Goal: Obtain resource: Download file/media

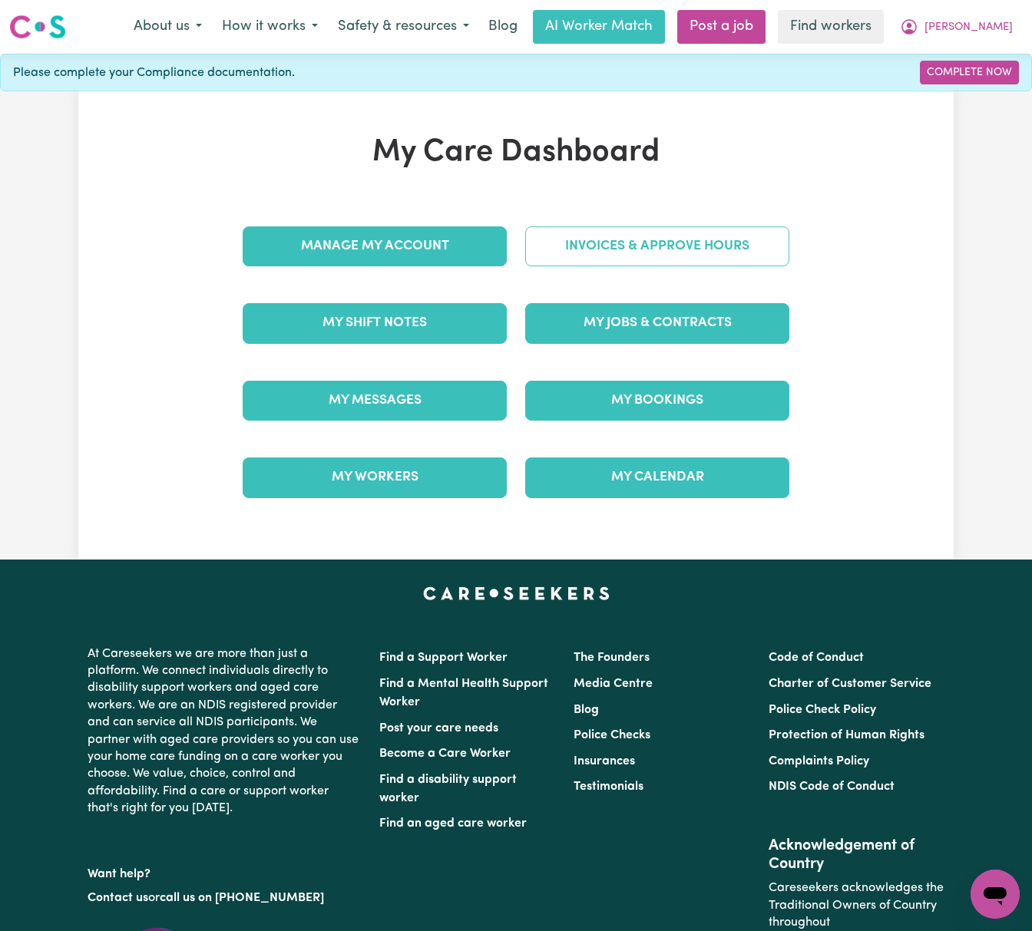
click at [624, 253] on link "Invoices & Approve Hours" at bounding box center [657, 246] width 264 height 40
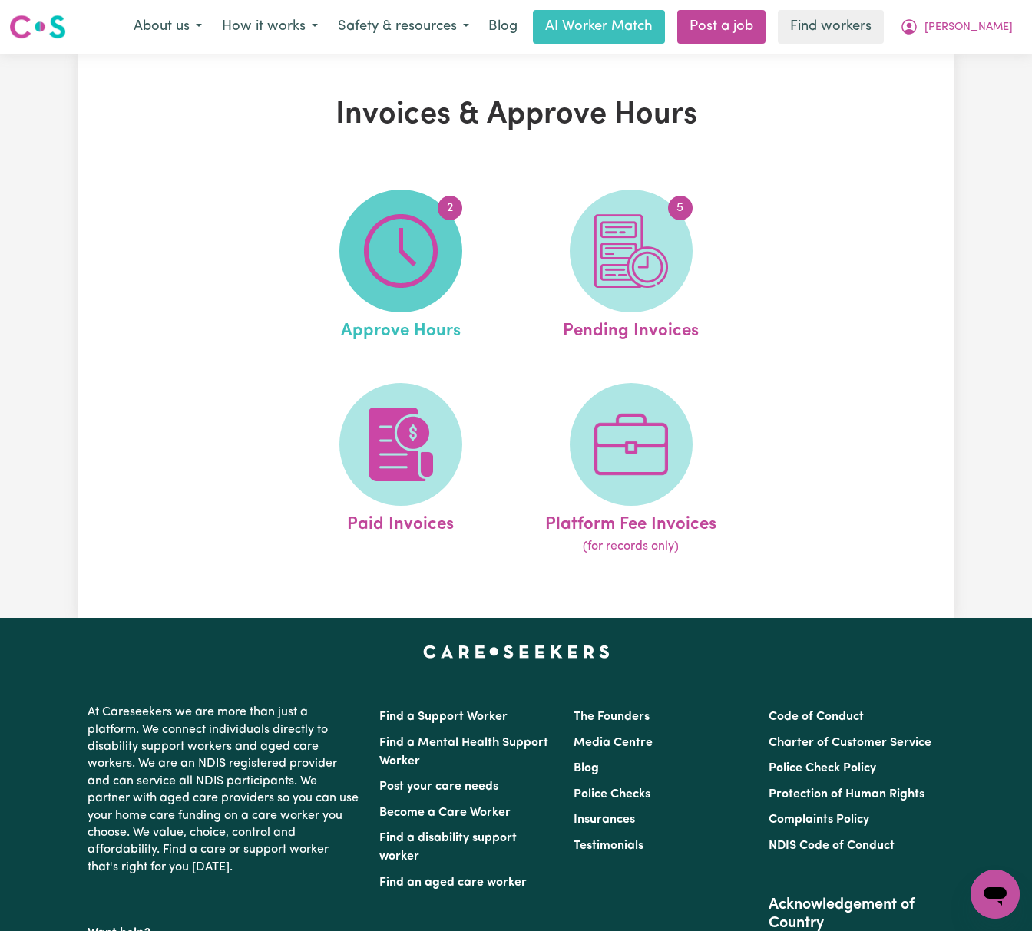
click at [440, 256] on span "2" at bounding box center [400, 251] width 123 height 123
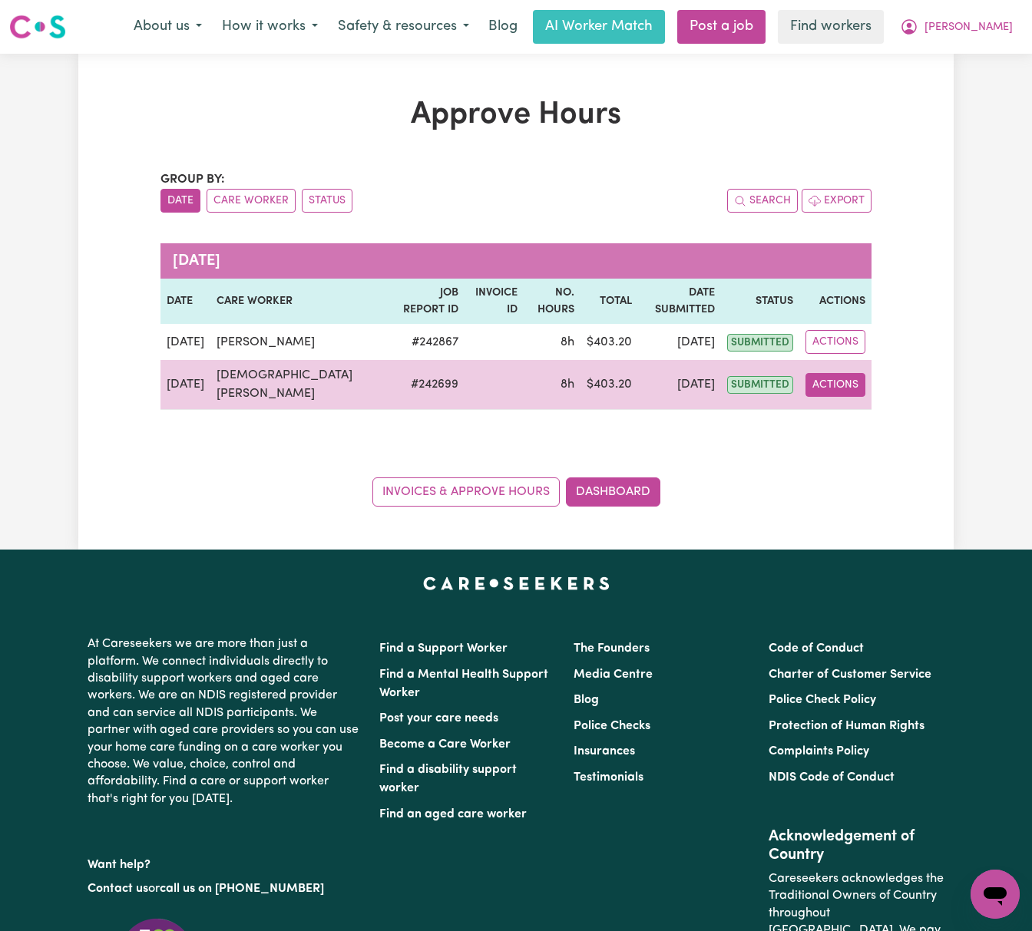
click at [843, 397] on button "Actions" at bounding box center [835, 385] width 60 height 24
drag, startPoint x: 846, startPoint y: 410, endPoint x: 857, endPoint y: 428, distance: 21.7
click at [857, 428] on link "View Job Report" at bounding box center [871, 420] width 131 height 31
select select "pm"
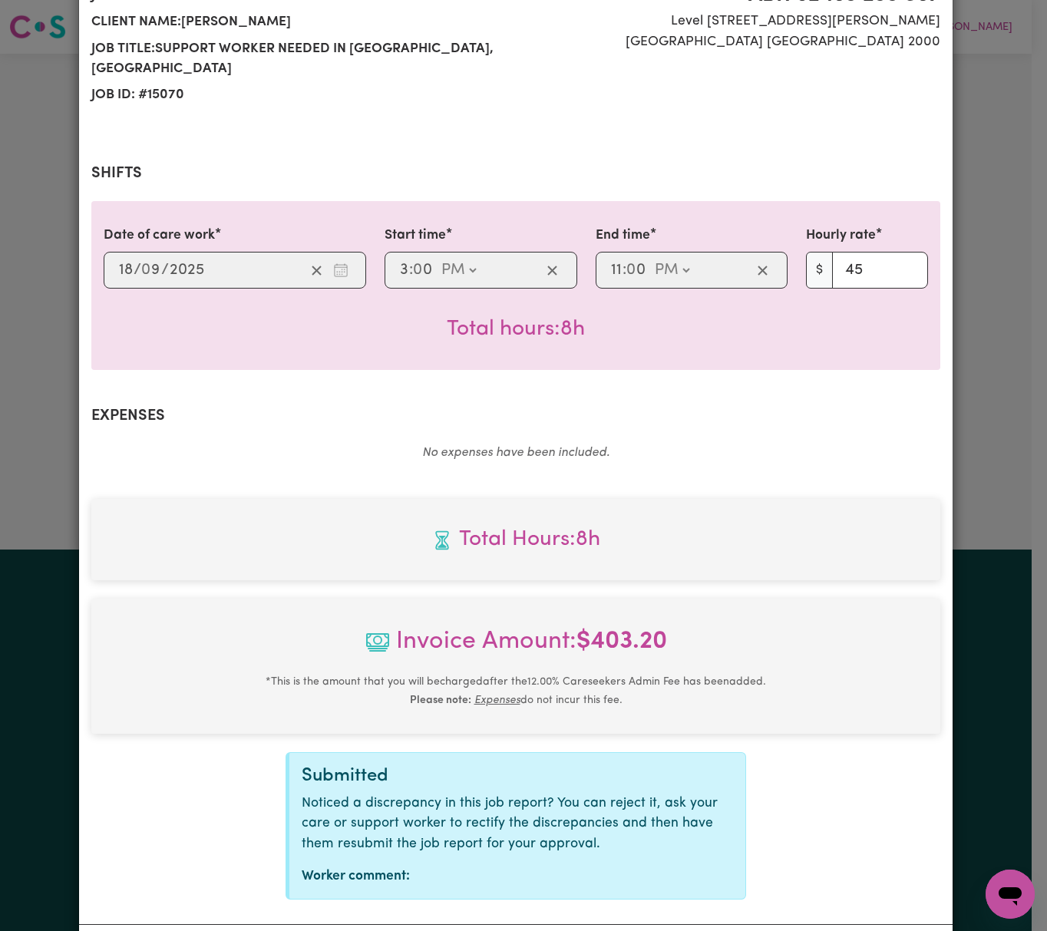
scroll to position [256, 0]
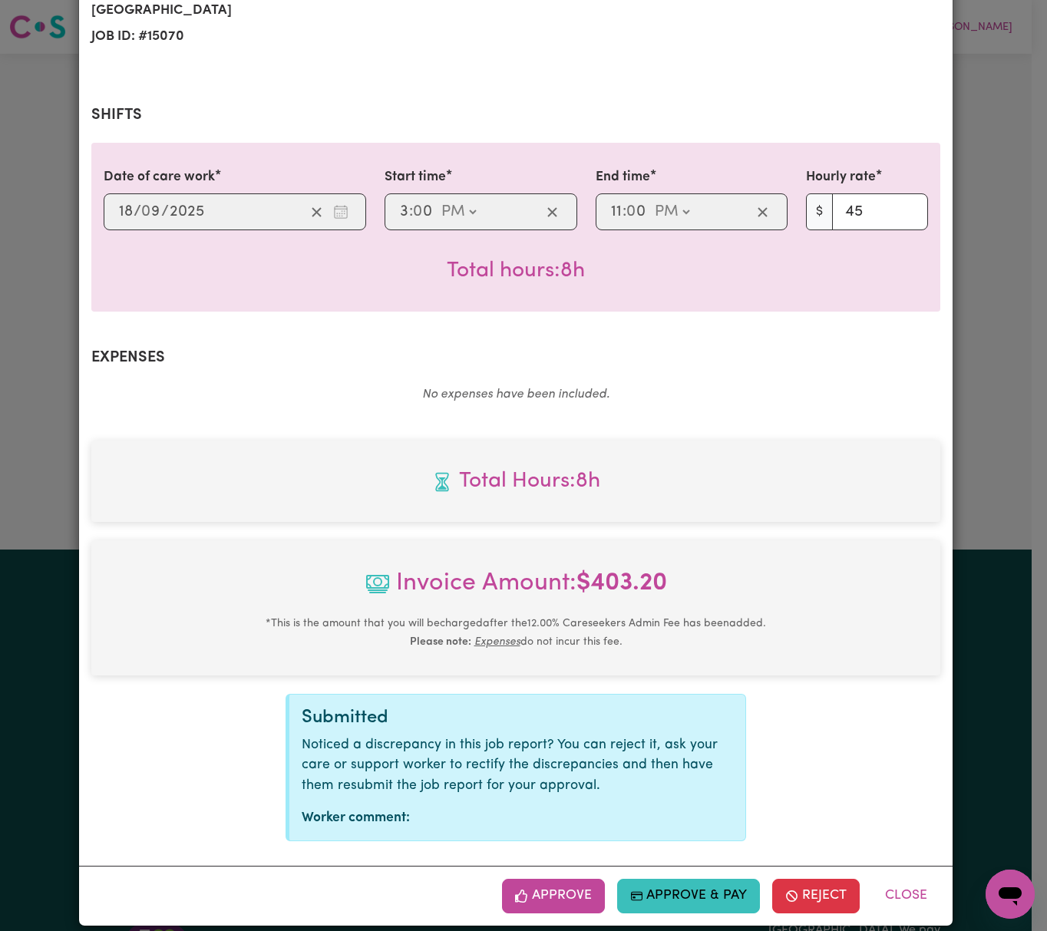
click at [940, 278] on div "Summary Job report # 242699 Client name: Robert Moor Job title: Support Worker …" at bounding box center [516, 346] width 874 height 1039
click at [557, 883] on button "Approve" at bounding box center [553, 896] width 103 height 34
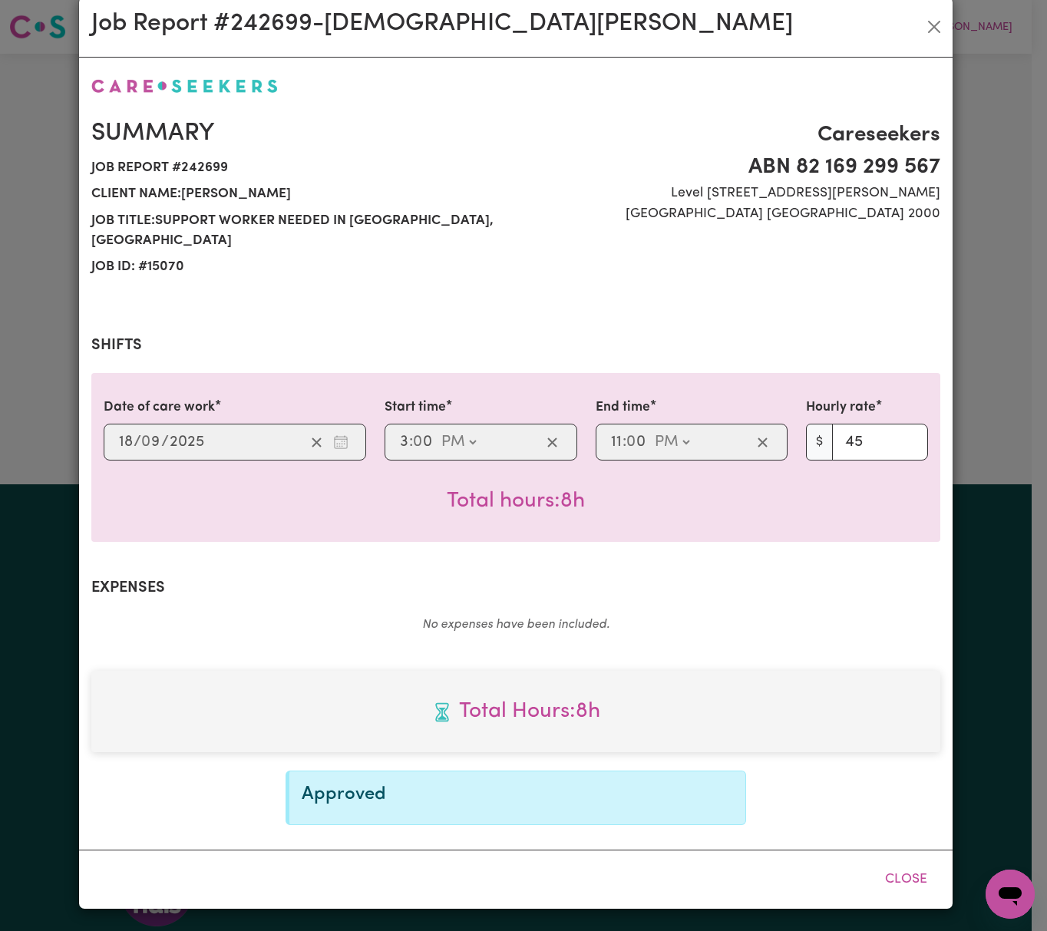
scroll to position [7, 0]
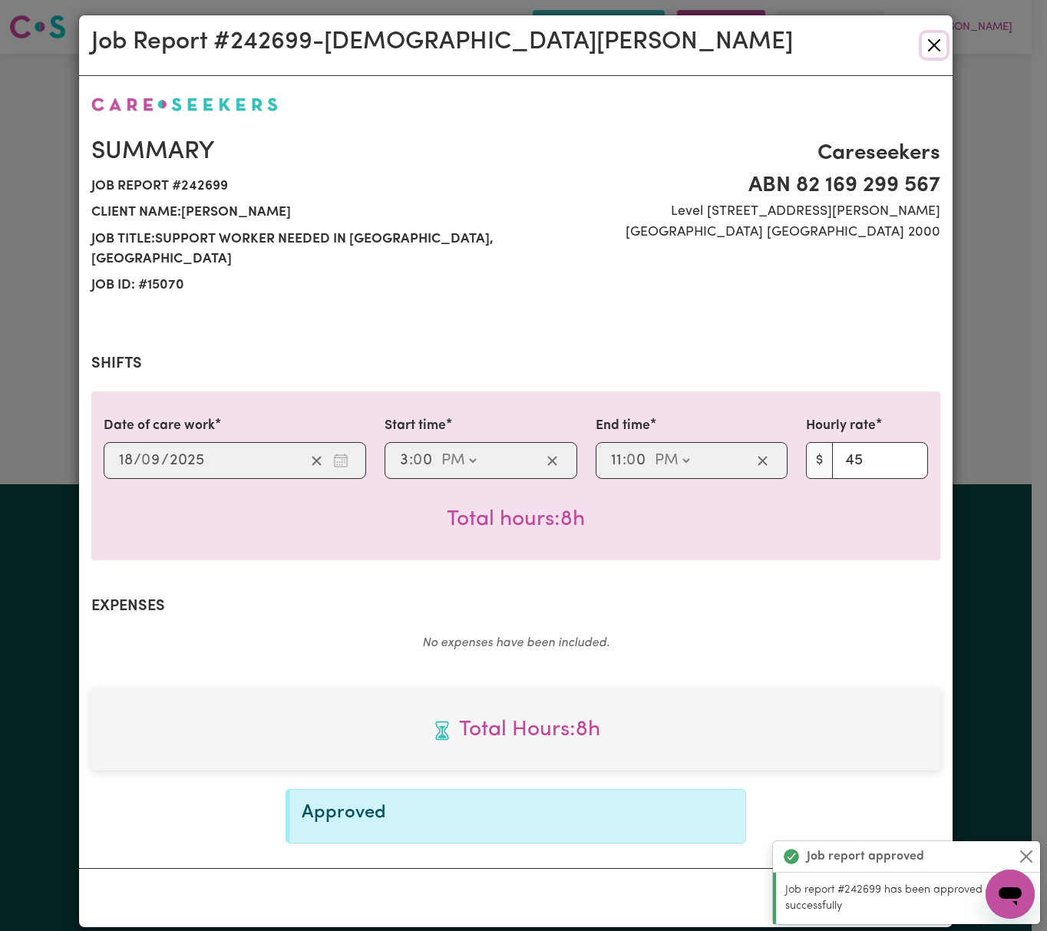
click at [932, 37] on button "Close" at bounding box center [934, 45] width 25 height 25
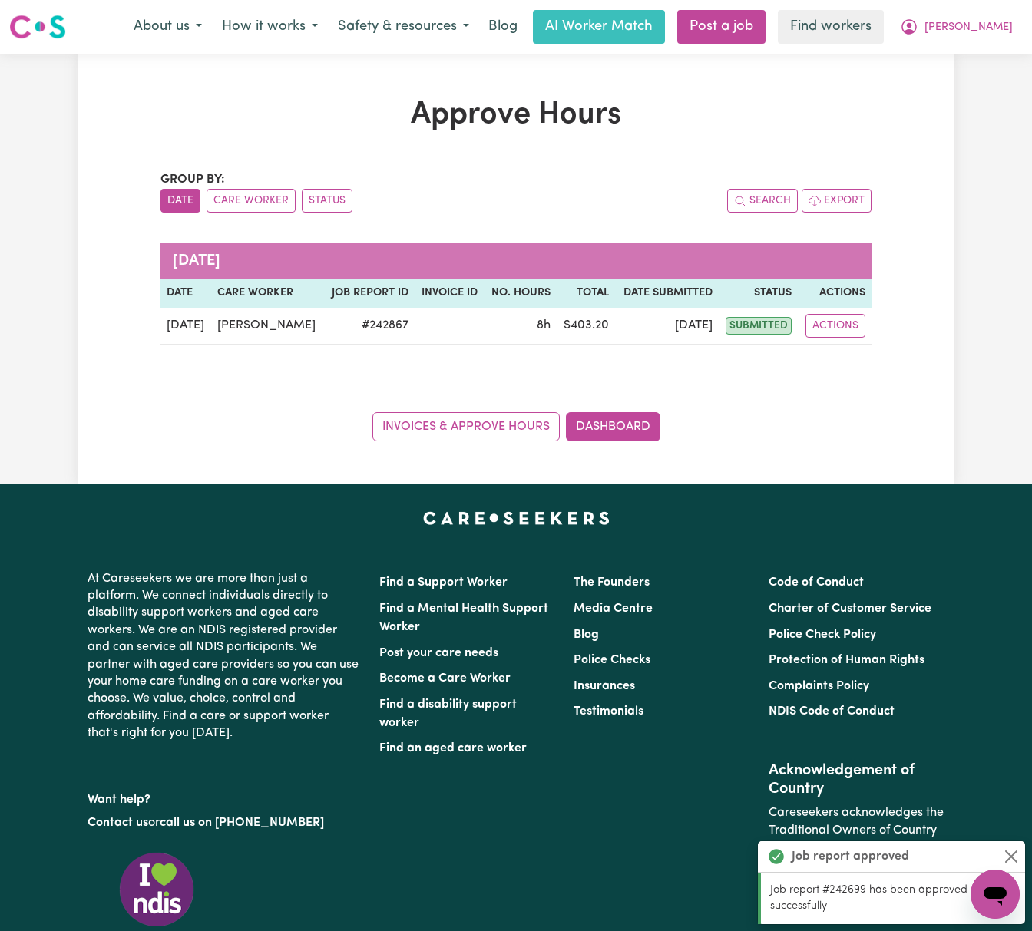
drag, startPoint x: 142, startPoint y: 421, endPoint x: 210, endPoint y: 413, distance: 68.0
click at [142, 419] on div "Approve Hours Group by: Date Care Worker Status Search Export September 2025 Da…" at bounding box center [515, 269] width 875 height 345
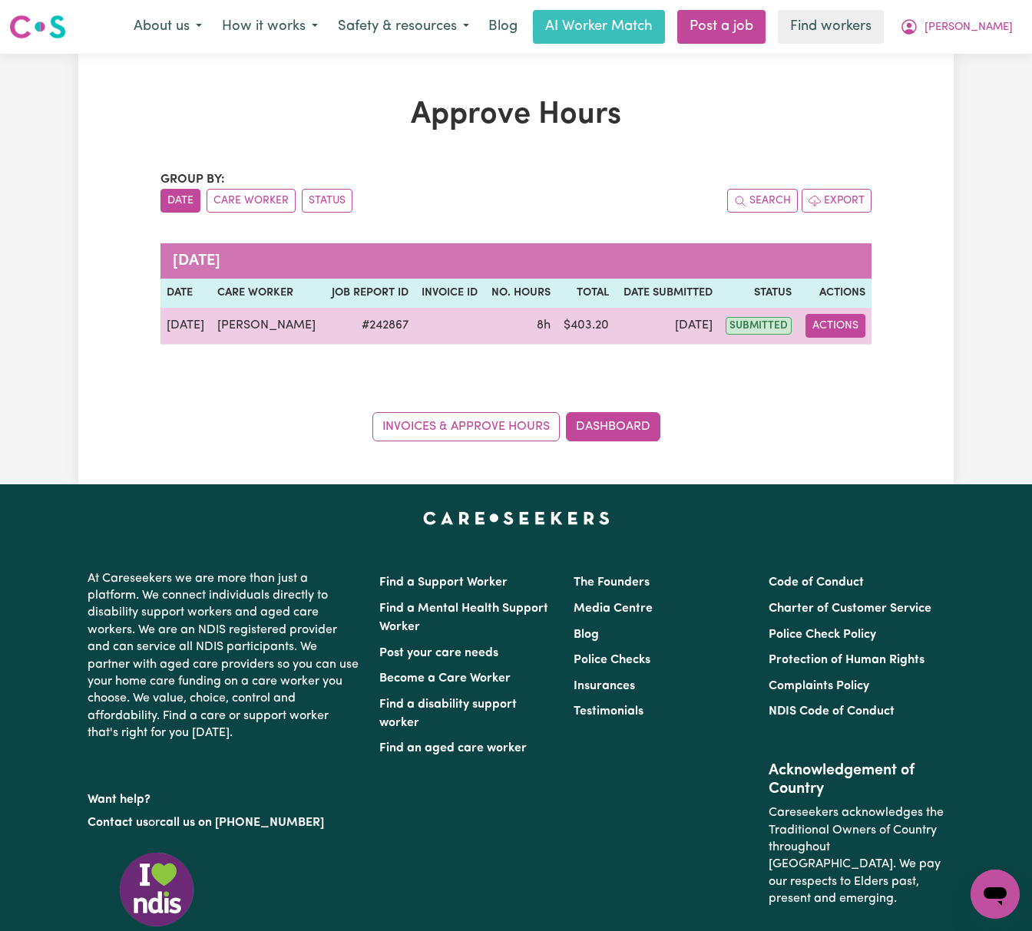
drag, startPoint x: 852, startPoint y: 323, endPoint x: 850, endPoint y: 335, distance: 12.4
click at [852, 324] on button "Actions" at bounding box center [835, 326] width 60 height 24
click at [864, 365] on link "View Job Report" at bounding box center [874, 361] width 131 height 31
select select "pm"
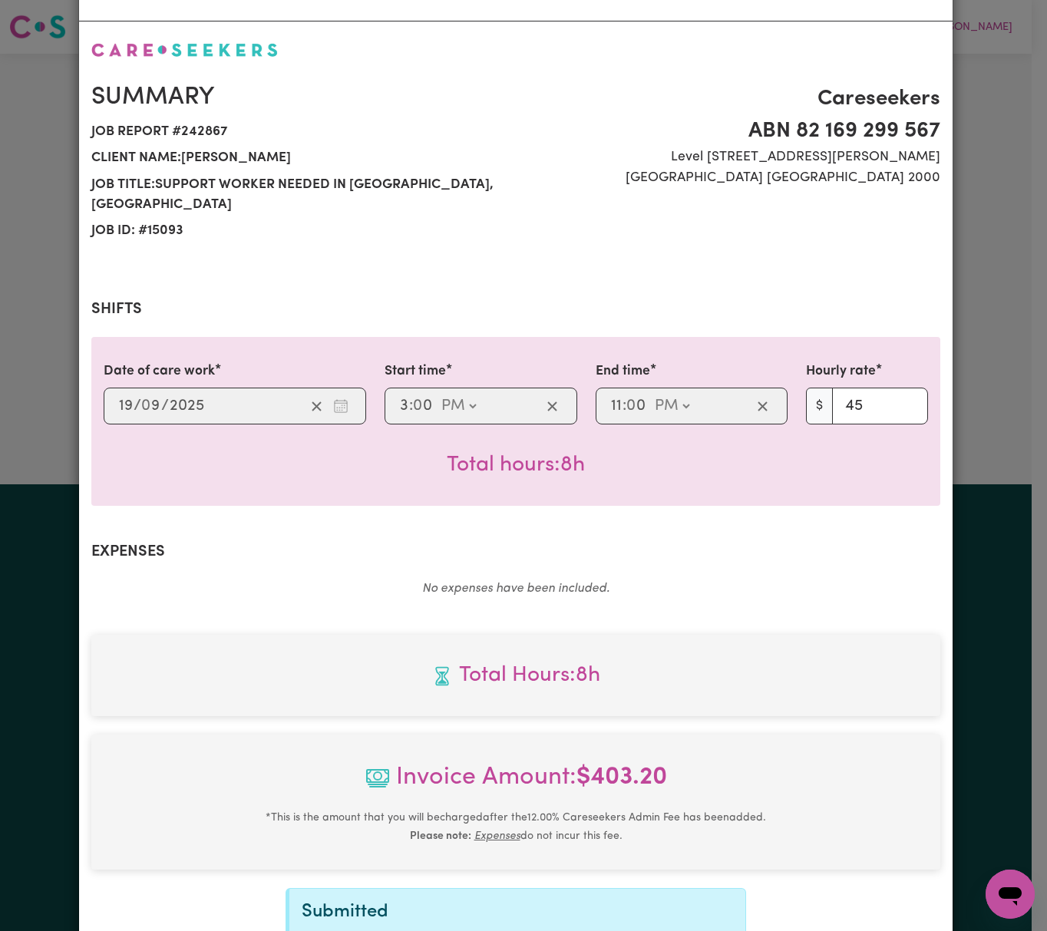
scroll to position [256, 0]
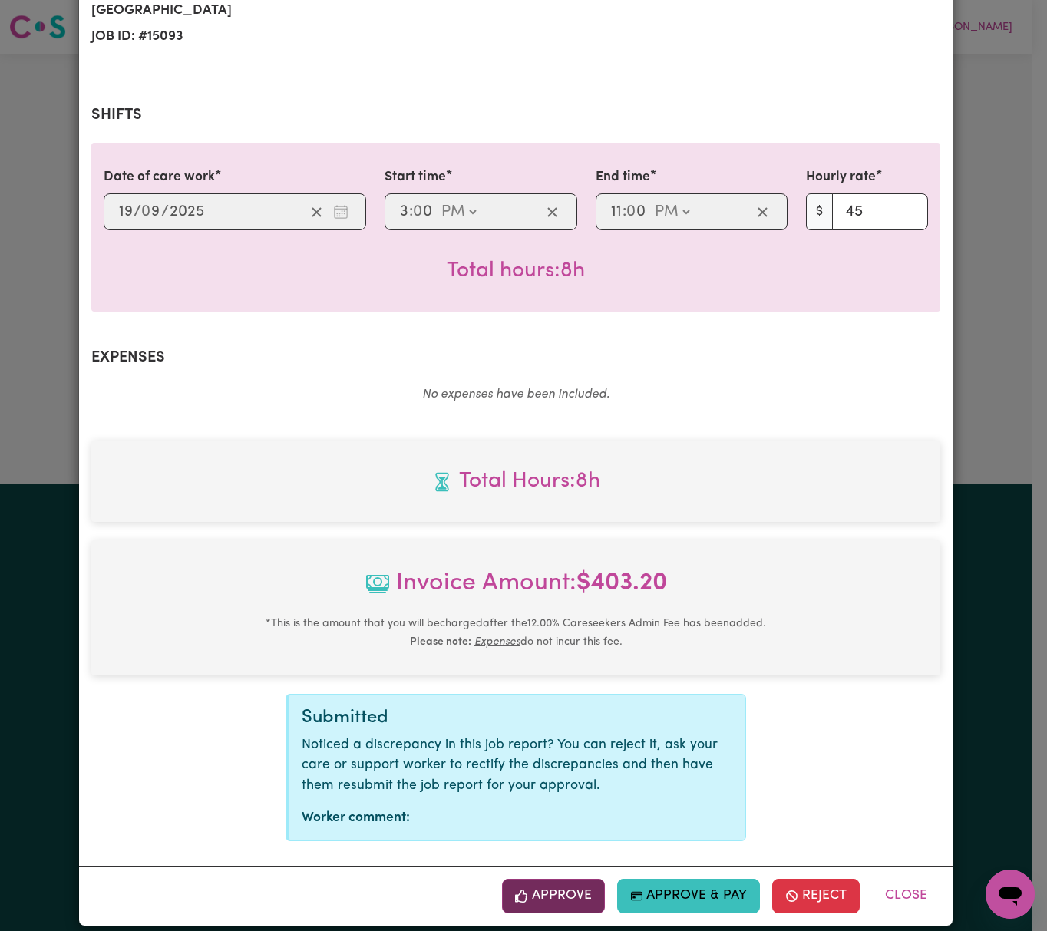
click at [547, 879] on button "Approve" at bounding box center [553, 896] width 103 height 34
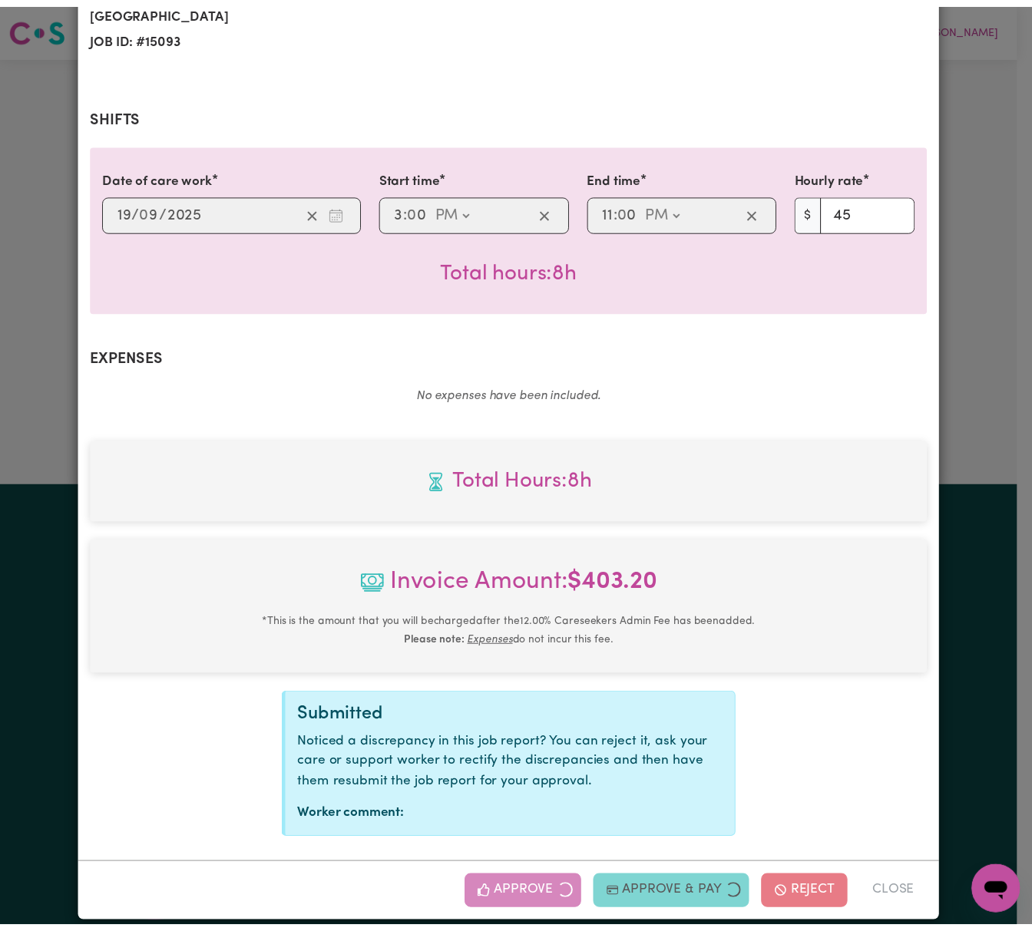
scroll to position [7, 0]
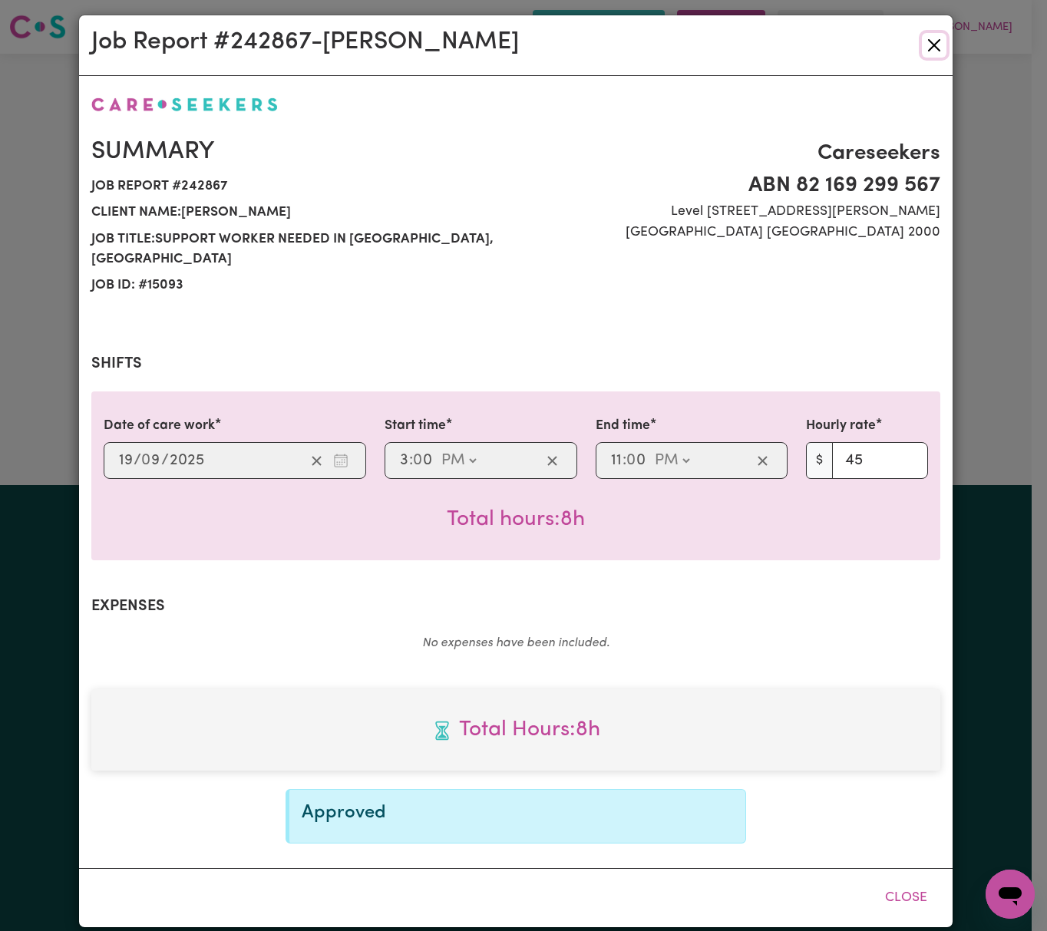
click at [922, 41] on button "Close" at bounding box center [934, 45] width 25 height 25
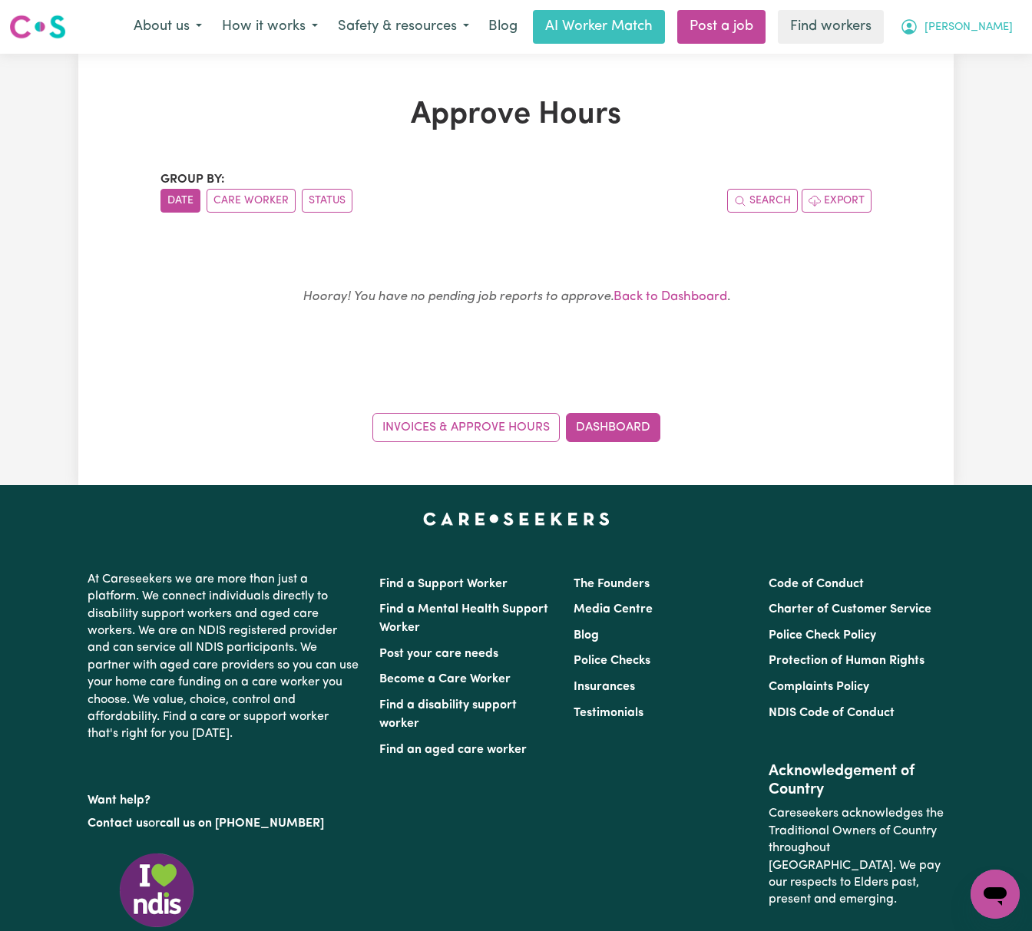
click at [983, 25] on span "Robert" at bounding box center [968, 27] width 88 height 17
click at [983, 54] on link "My Dashboard" at bounding box center [960, 59] width 121 height 29
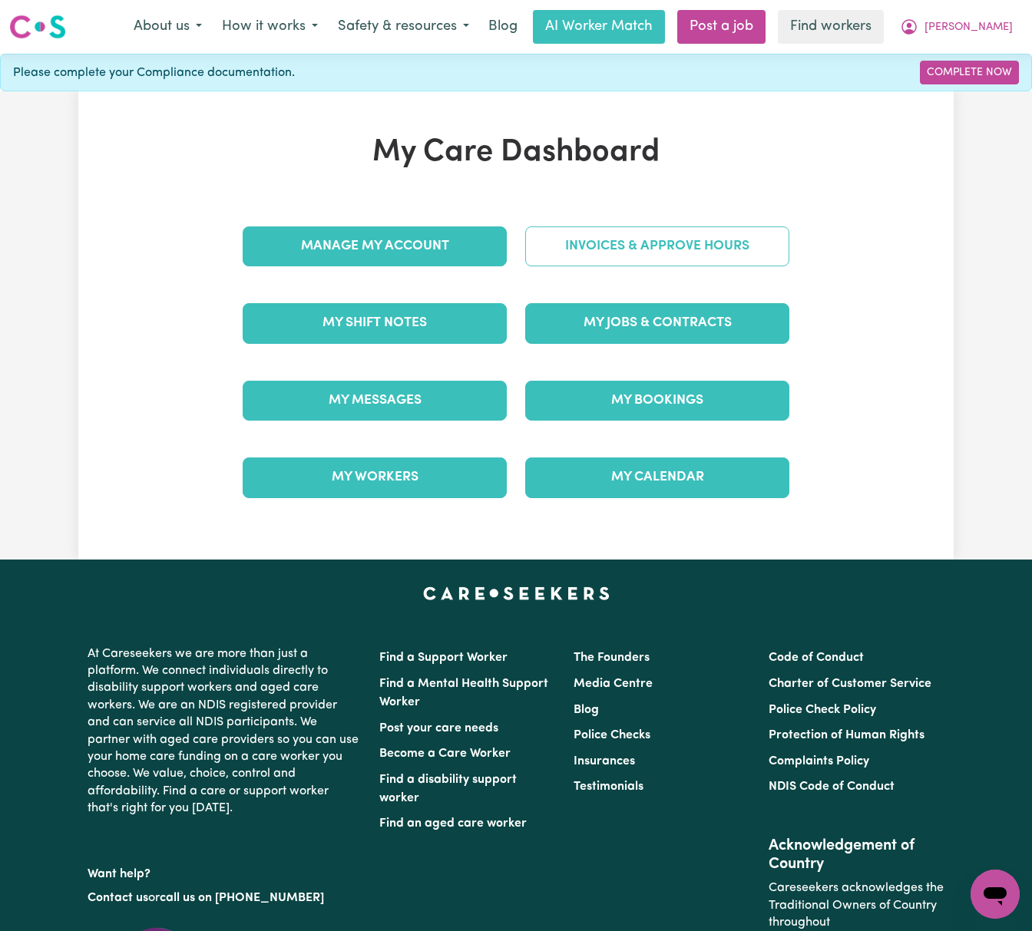
click at [718, 243] on link "Invoices & Approve Hours" at bounding box center [657, 246] width 264 height 40
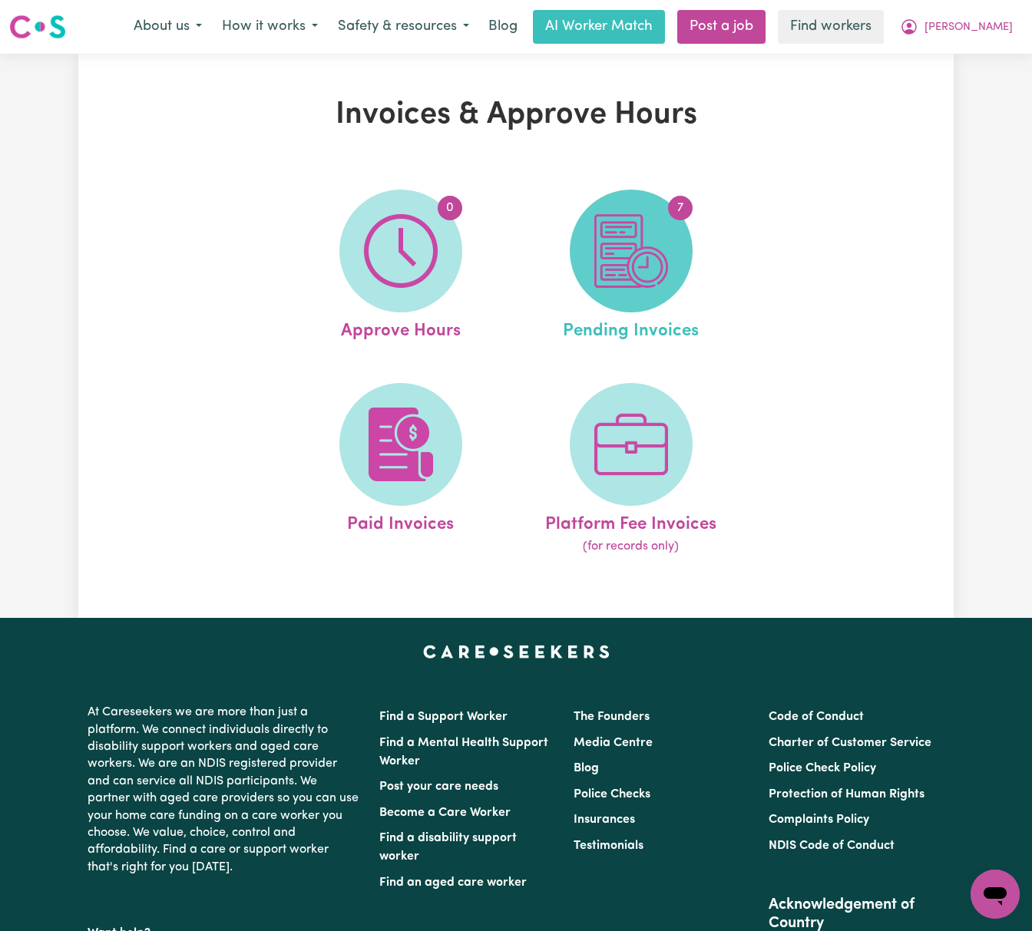
click at [652, 255] on img at bounding box center [631, 251] width 74 height 74
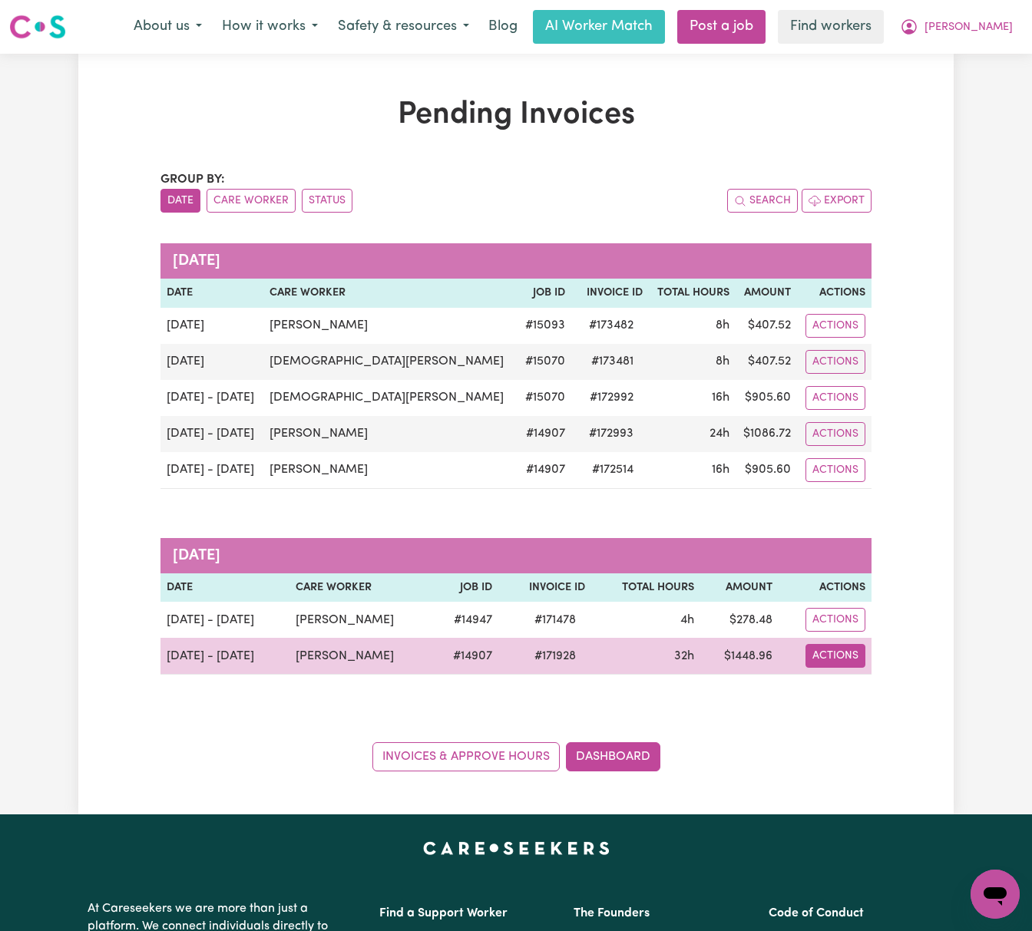
click at [820, 663] on button "Actions" at bounding box center [835, 656] width 60 height 24
click at [845, 700] on link "Download Invoice" at bounding box center [875, 692] width 140 height 31
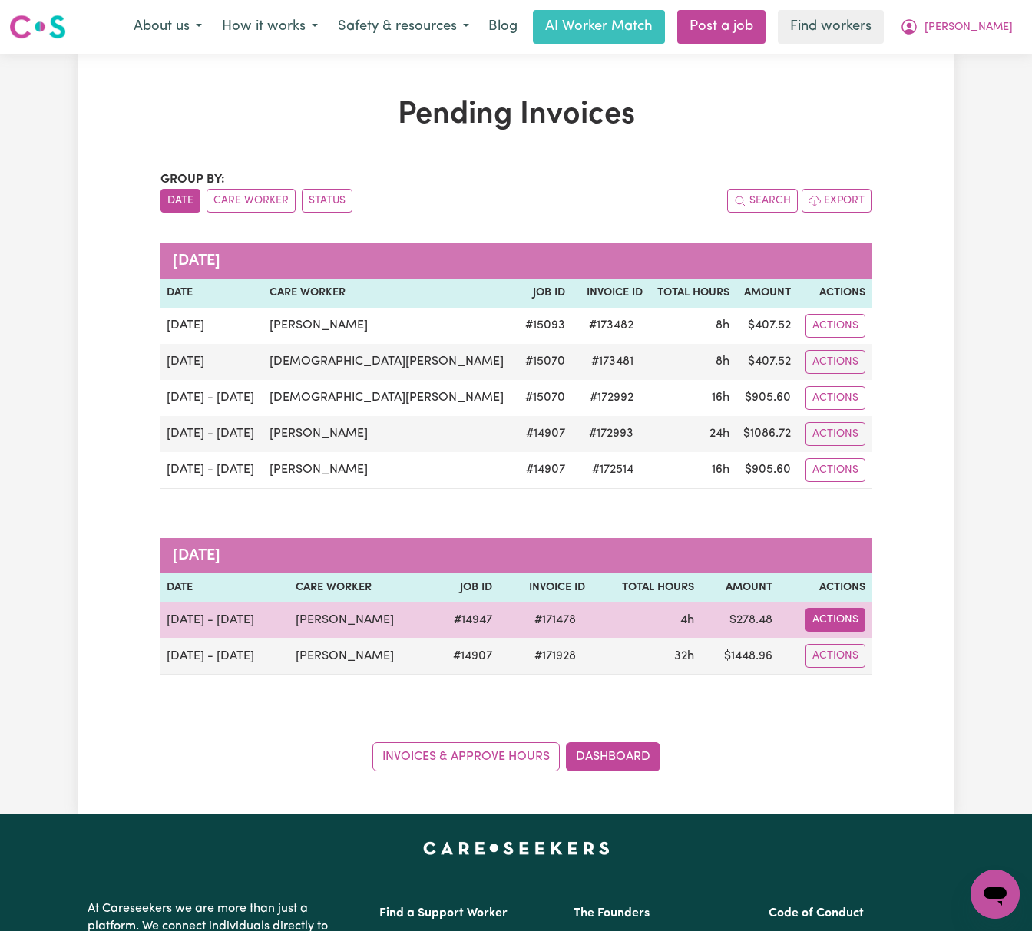
click at [852, 615] on button "Actions" at bounding box center [835, 620] width 60 height 24
click at [886, 656] on link "Download Invoice" at bounding box center [875, 656] width 140 height 31
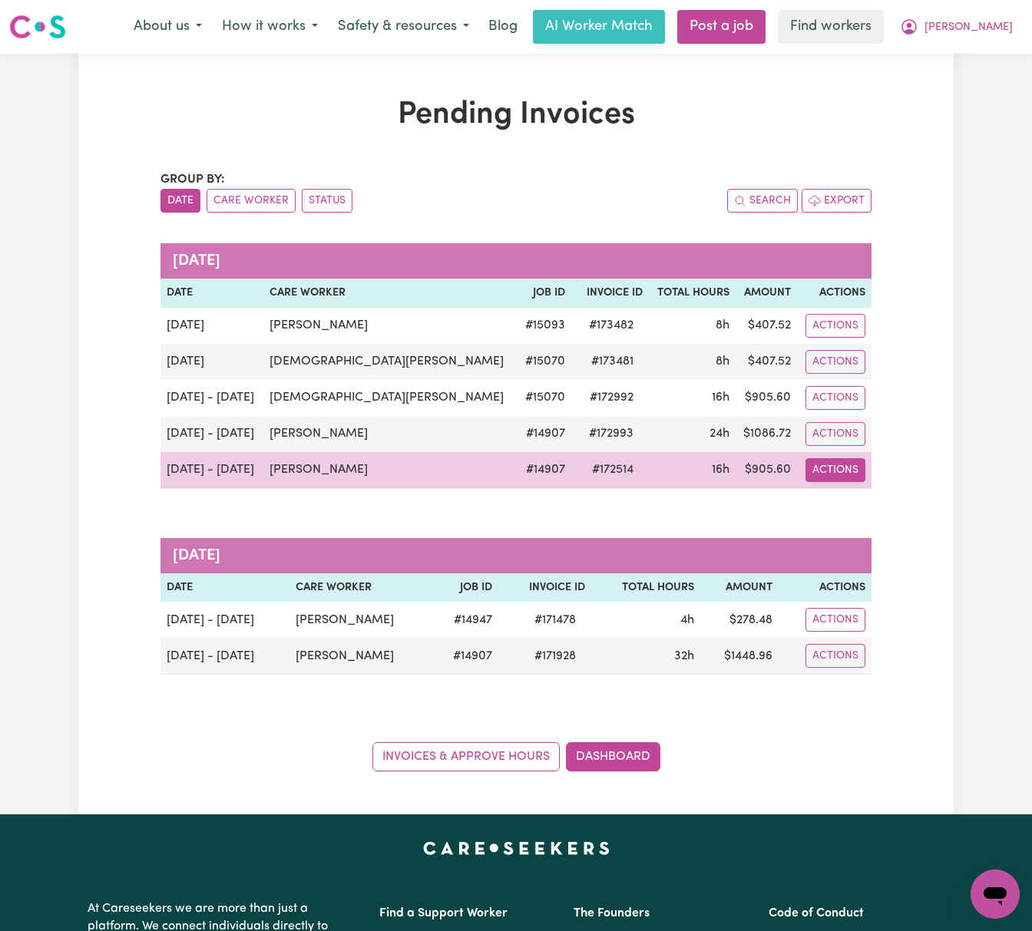
drag, startPoint x: 844, startPoint y: 470, endPoint x: 860, endPoint y: 476, distance: 16.5
click at [844, 470] on button "Actions" at bounding box center [835, 470] width 60 height 24
click at [885, 502] on link "Download Invoice" at bounding box center [892, 505] width 140 height 31
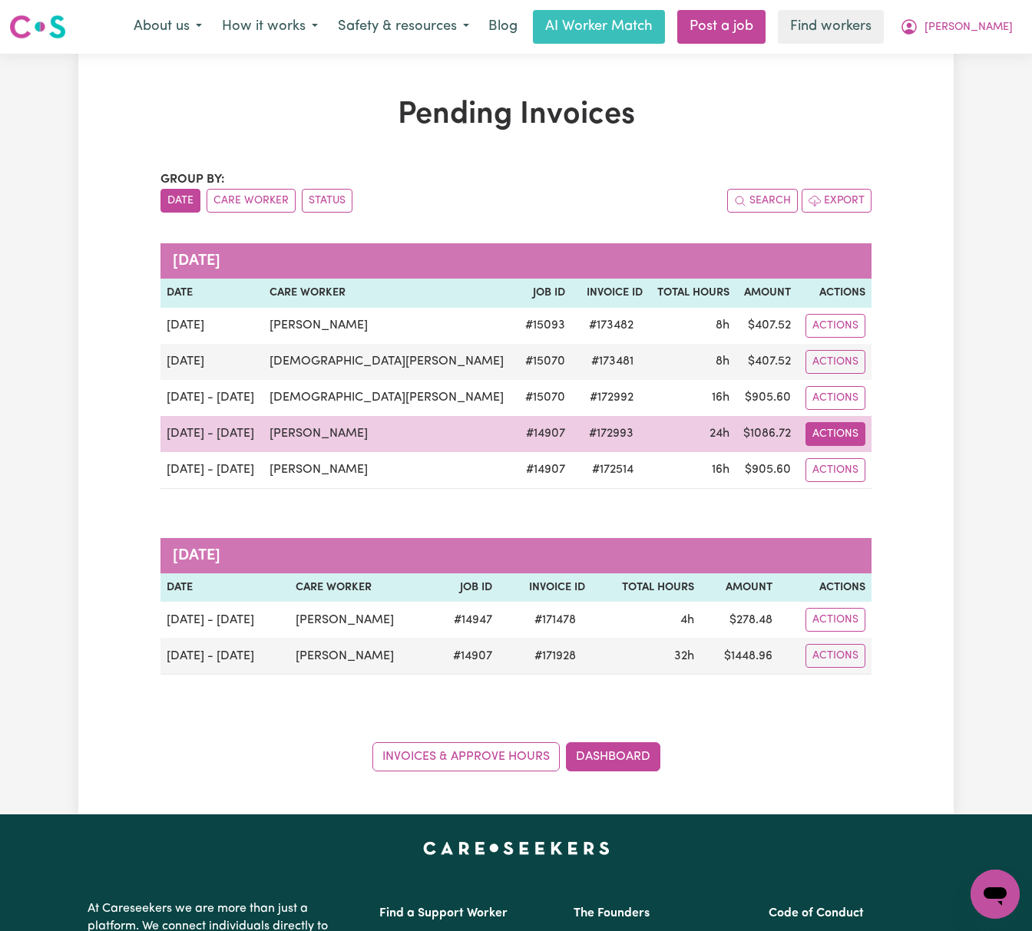
drag, startPoint x: 848, startPoint y: 442, endPoint x: 855, endPoint y: 447, distance: 8.3
click at [848, 442] on button "Actions" at bounding box center [835, 434] width 60 height 24
click at [864, 465] on link "Download Invoice" at bounding box center [892, 469] width 140 height 31
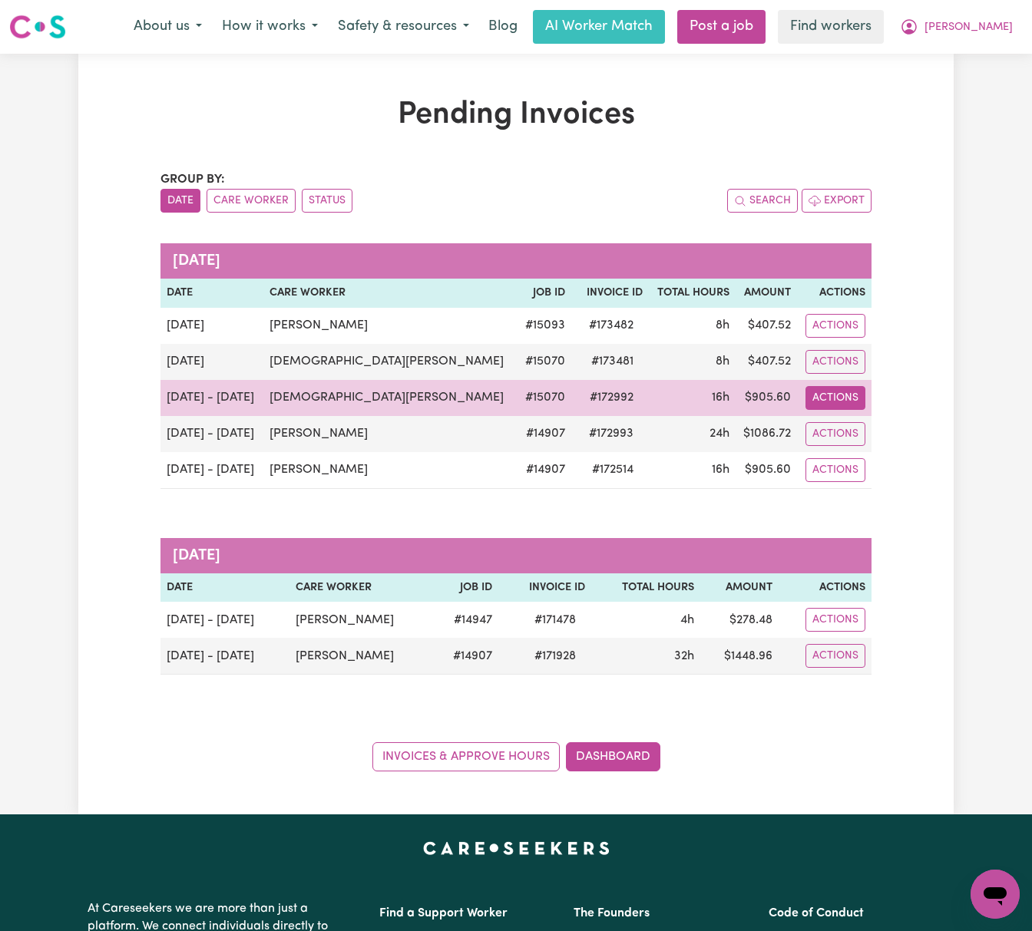
click at [843, 399] on button "Actions" at bounding box center [835, 398] width 60 height 24
click at [866, 425] on link "Download Invoice" at bounding box center [892, 433] width 140 height 31
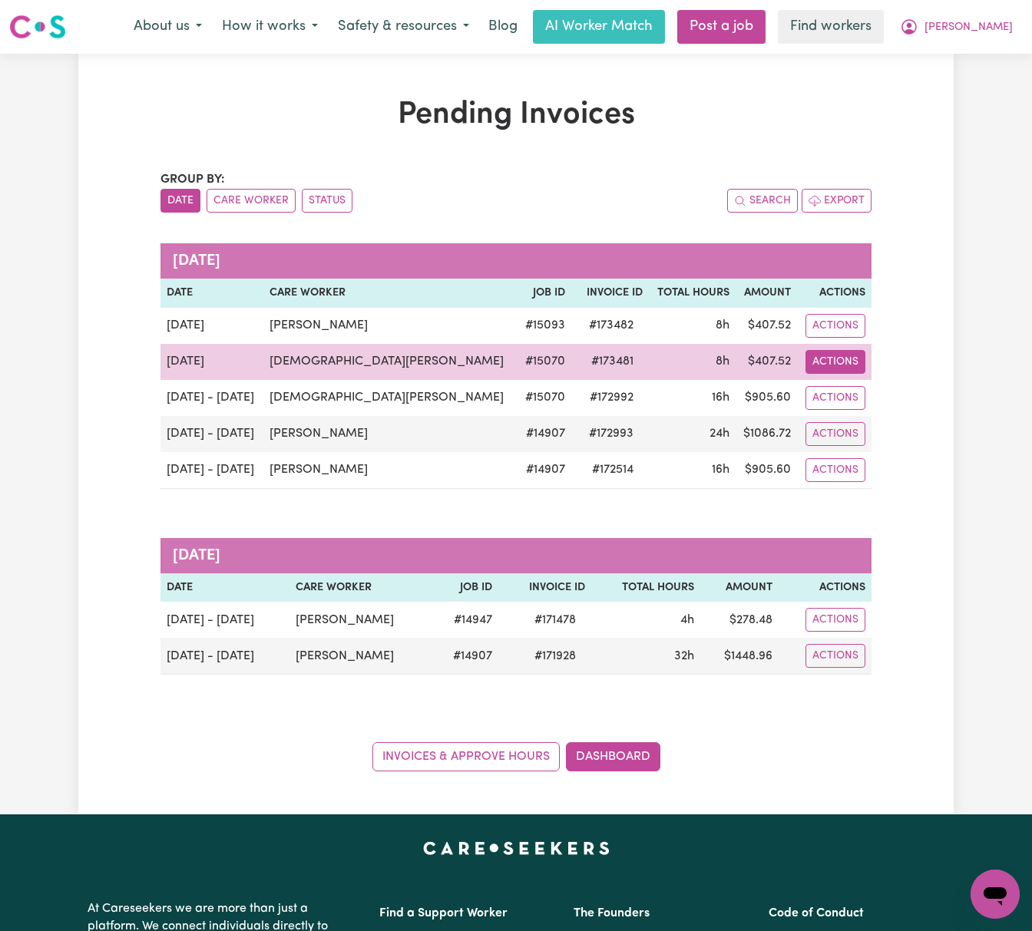
drag, startPoint x: 838, startPoint y: 359, endPoint x: 848, endPoint y: 372, distance: 16.4
click at [838, 359] on button "Actions" at bounding box center [835, 362] width 60 height 24
click at [864, 387] on link "Download Invoice" at bounding box center [892, 397] width 140 height 31
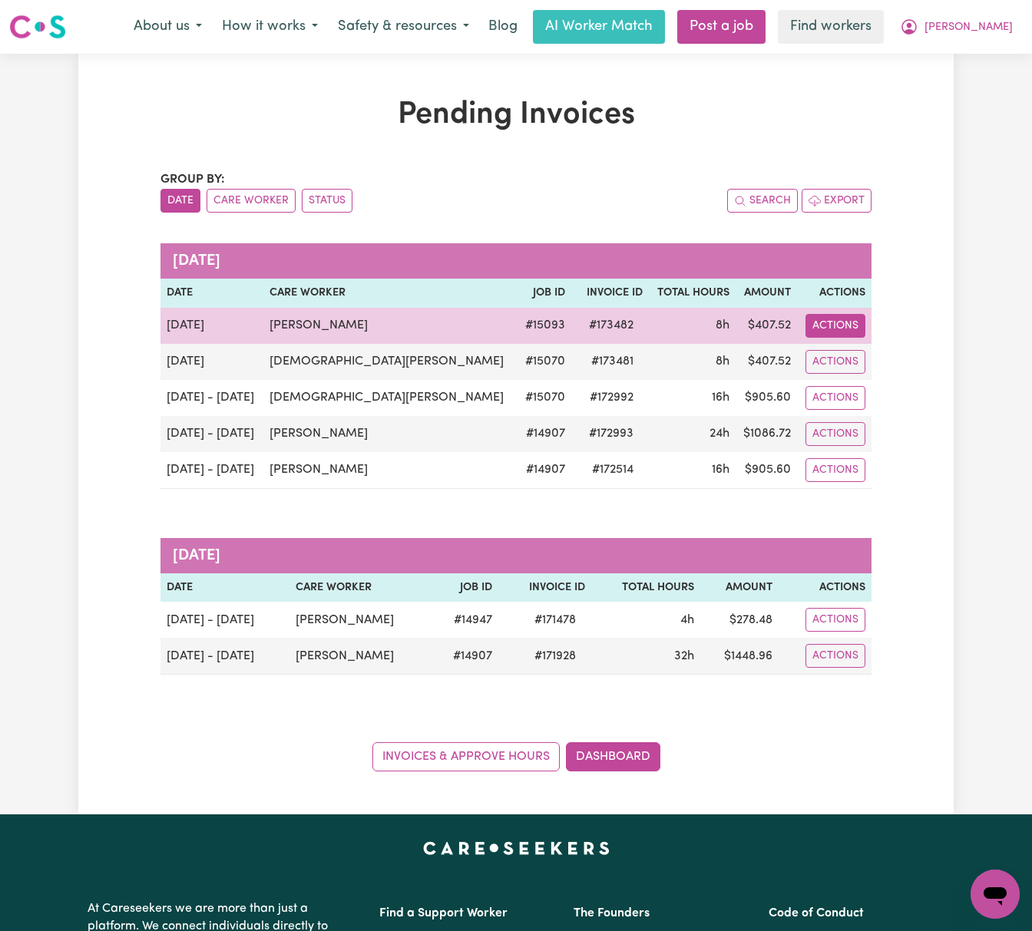
click at [840, 332] on button "Actions" at bounding box center [835, 326] width 60 height 24
click at [867, 361] on link "Download Invoice" at bounding box center [892, 361] width 140 height 31
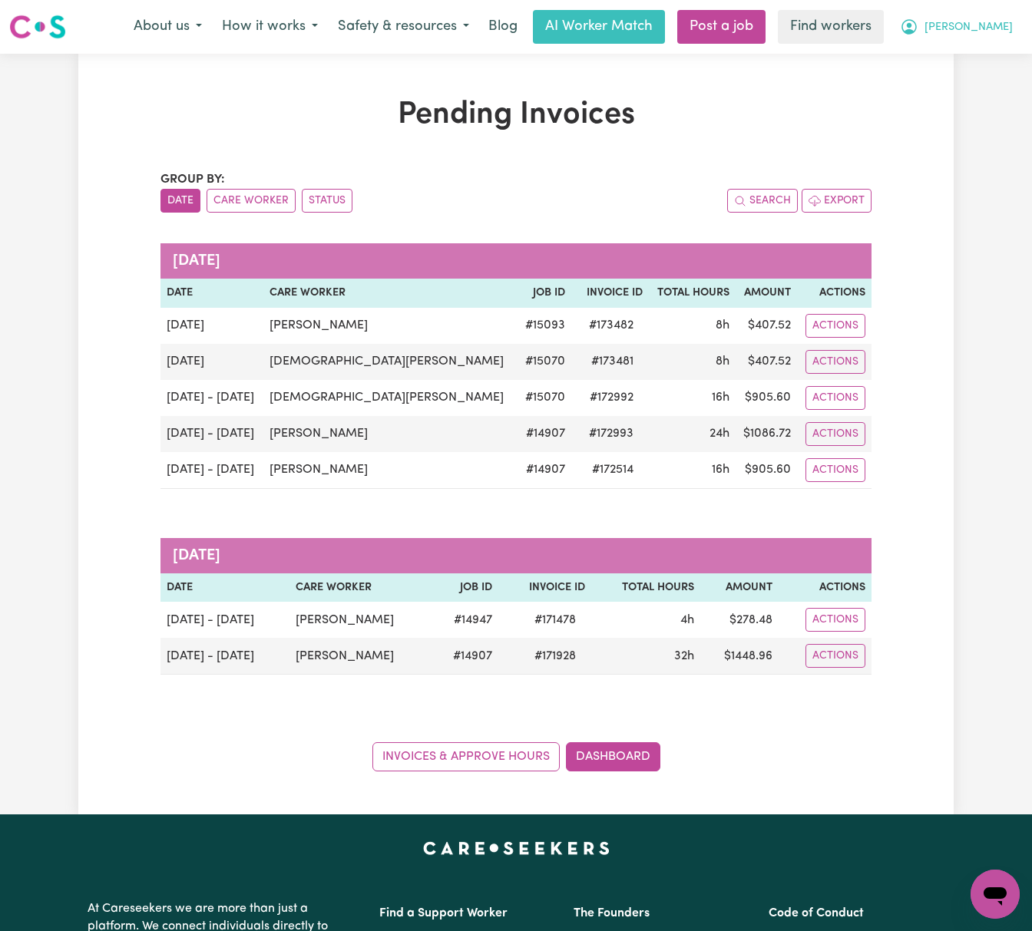
click at [996, 19] on span "Robert" at bounding box center [968, 27] width 88 height 17
click at [996, 56] on link "My Dashboard" at bounding box center [960, 59] width 121 height 29
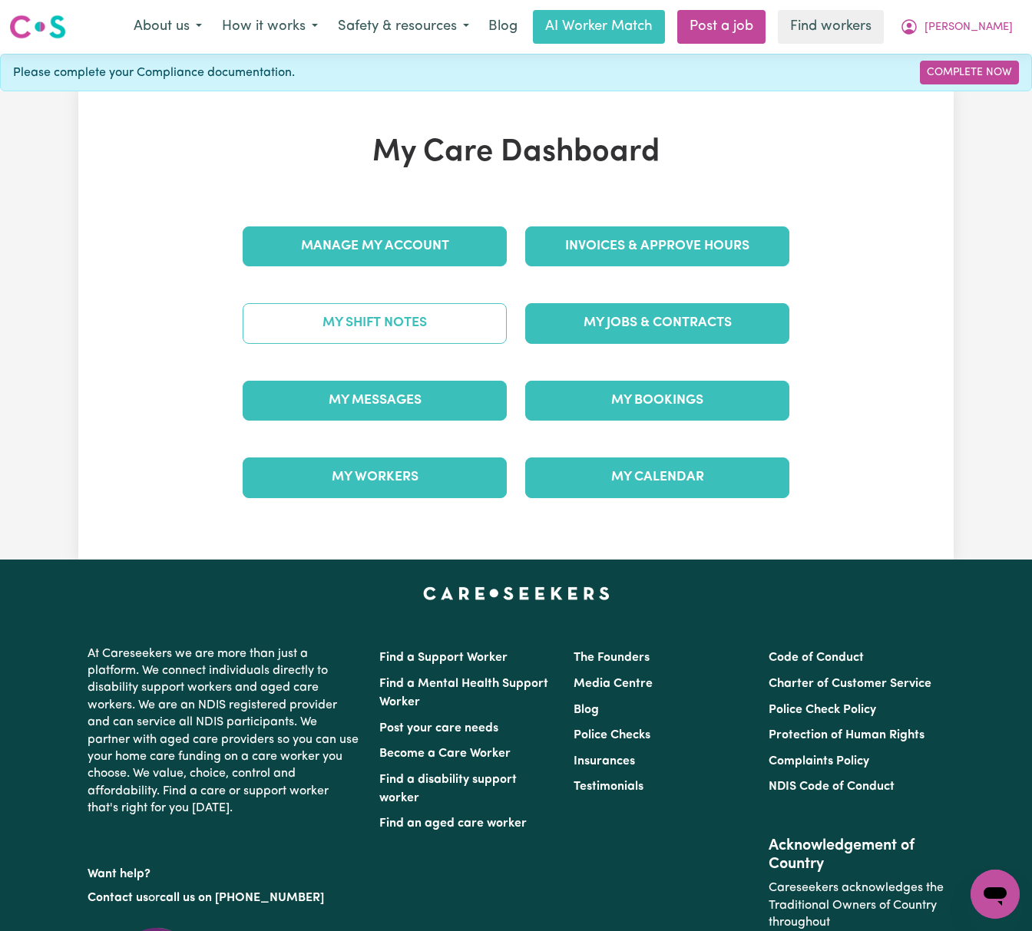
click at [471, 316] on link "My Shift Notes" at bounding box center [375, 323] width 264 height 40
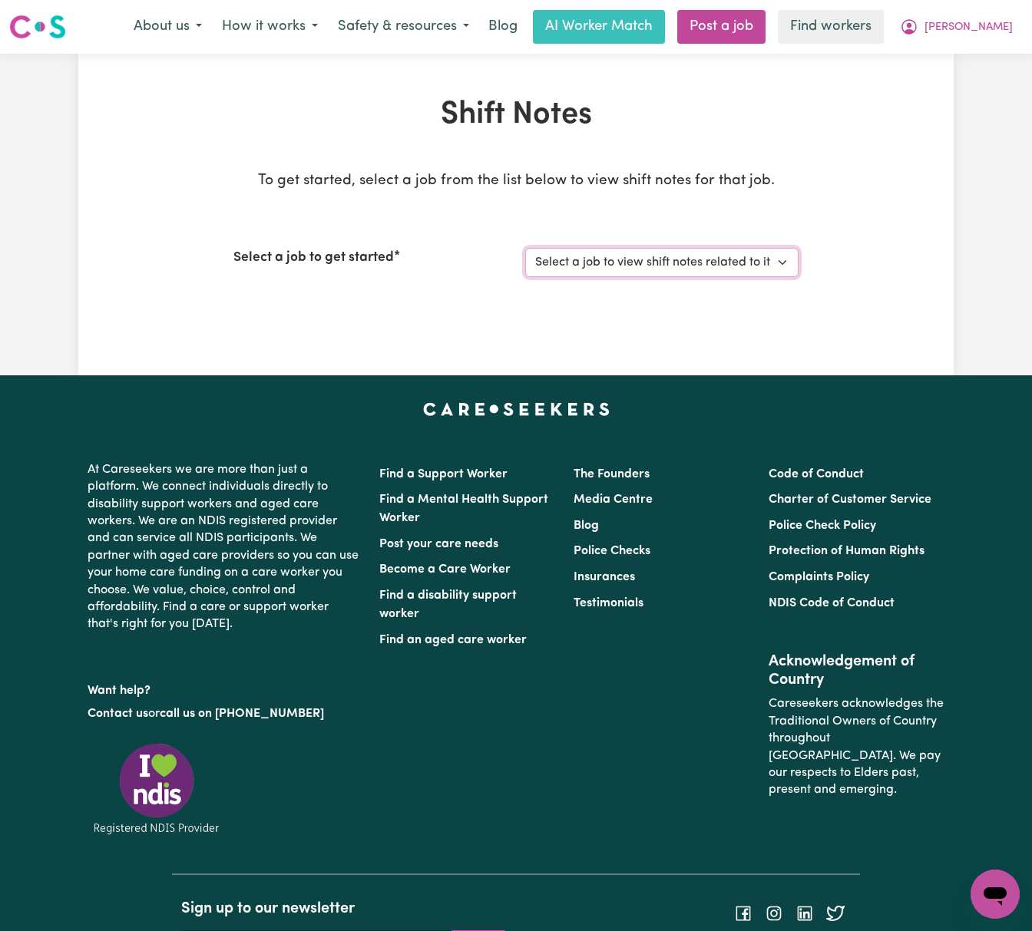
click at [781, 258] on select "Select a job to view shift notes related to it... Support Worker Needed In McGr…" at bounding box center [661, 262] width 273 height 29
click at [525, 248] on select "Select a job to view shift notes related to it... Support Worker Needed In McGr…" at bounding box center [661, 262] width 273 height 29
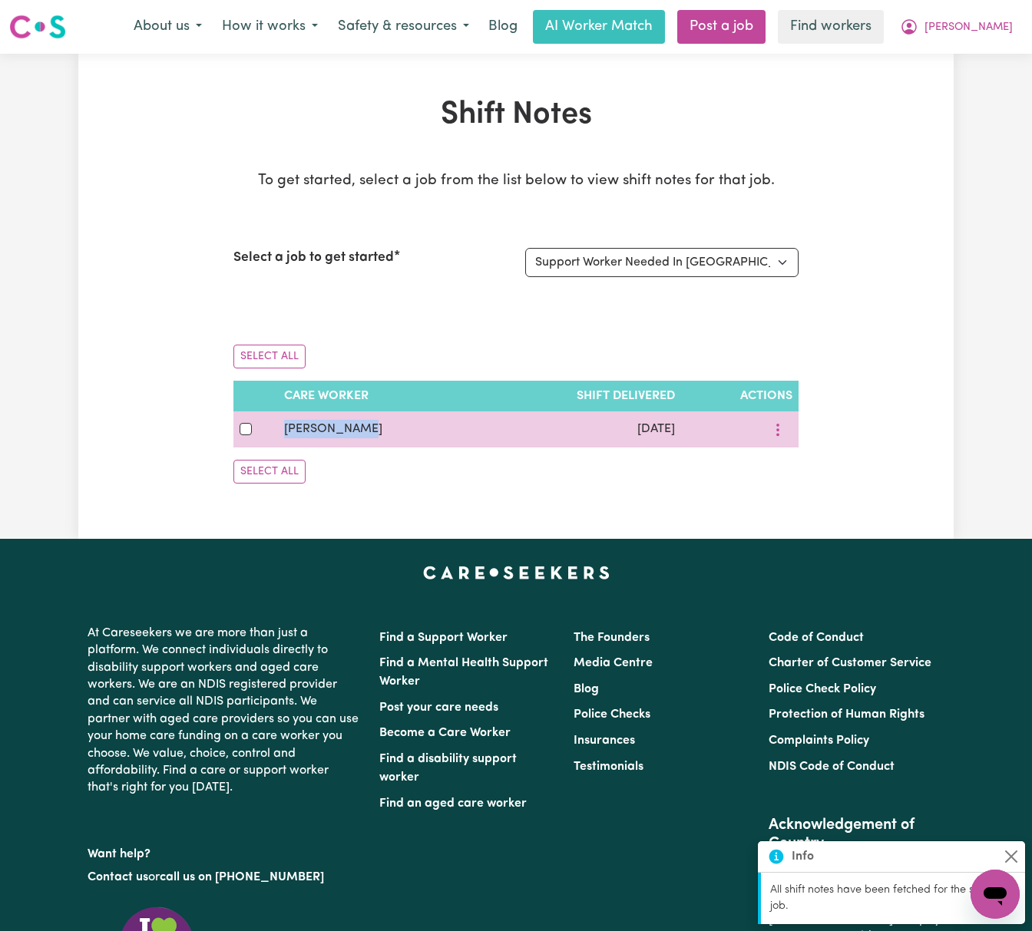
drag, startPoint x: 367, startPoint y: 428, endPoint x: 278, endPoint y: 427, distance: 89.1
click at [278, 427] on tr "Pooja Kumari Sep 19, 2025" at bounding box center [515, 429] width 565 height 36
copy tr "Pooja Kumari"
click at [781, 428] on icon "More options" at bounding box center [777, 429] width 15 height 15
click at [791, 471] on link "View Shift Note" at bounding box center [831, 466] width 127 height 31
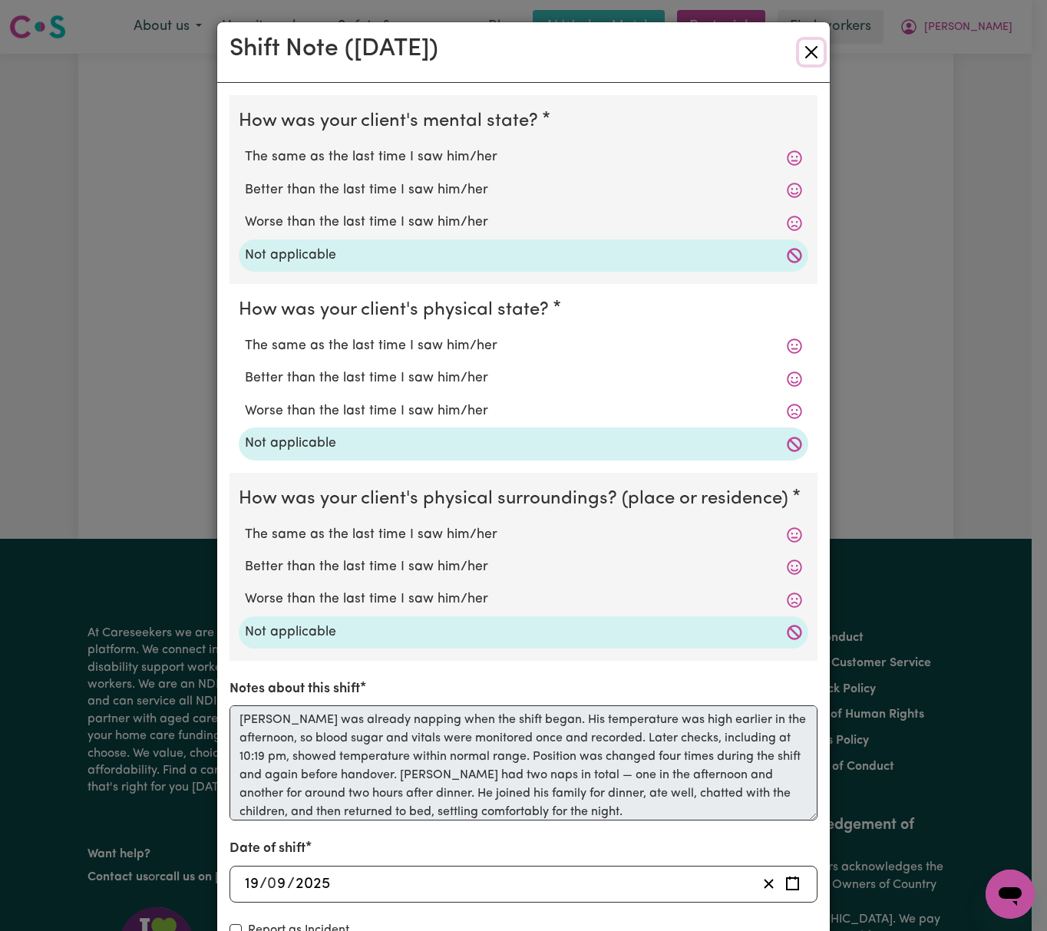
click at [806, 56] on button "Close" at bounding box center [811, 52] width 25 height 25
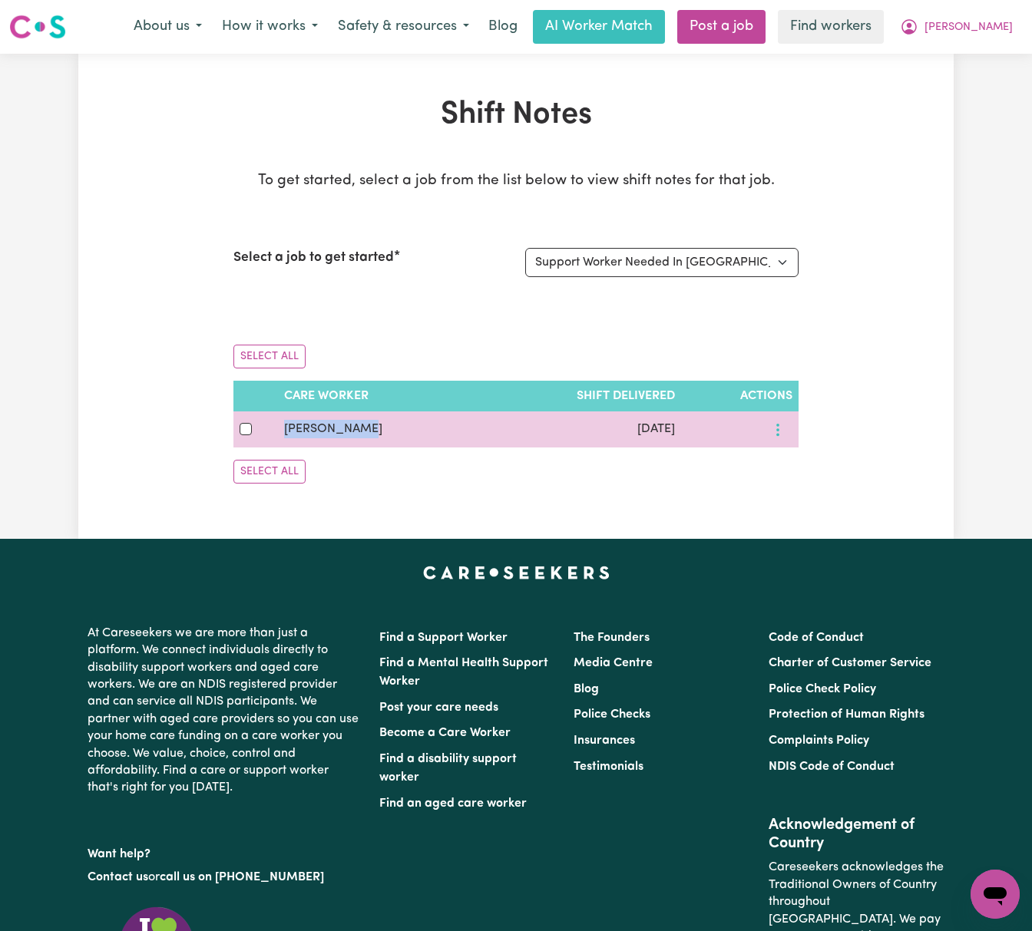
click at [778, 425] on button "More options" at bounding box center [777, 430] width 29 height 24
click at [815, 504] on link "Download" at bounding box center [831, 496] width 127 height 31
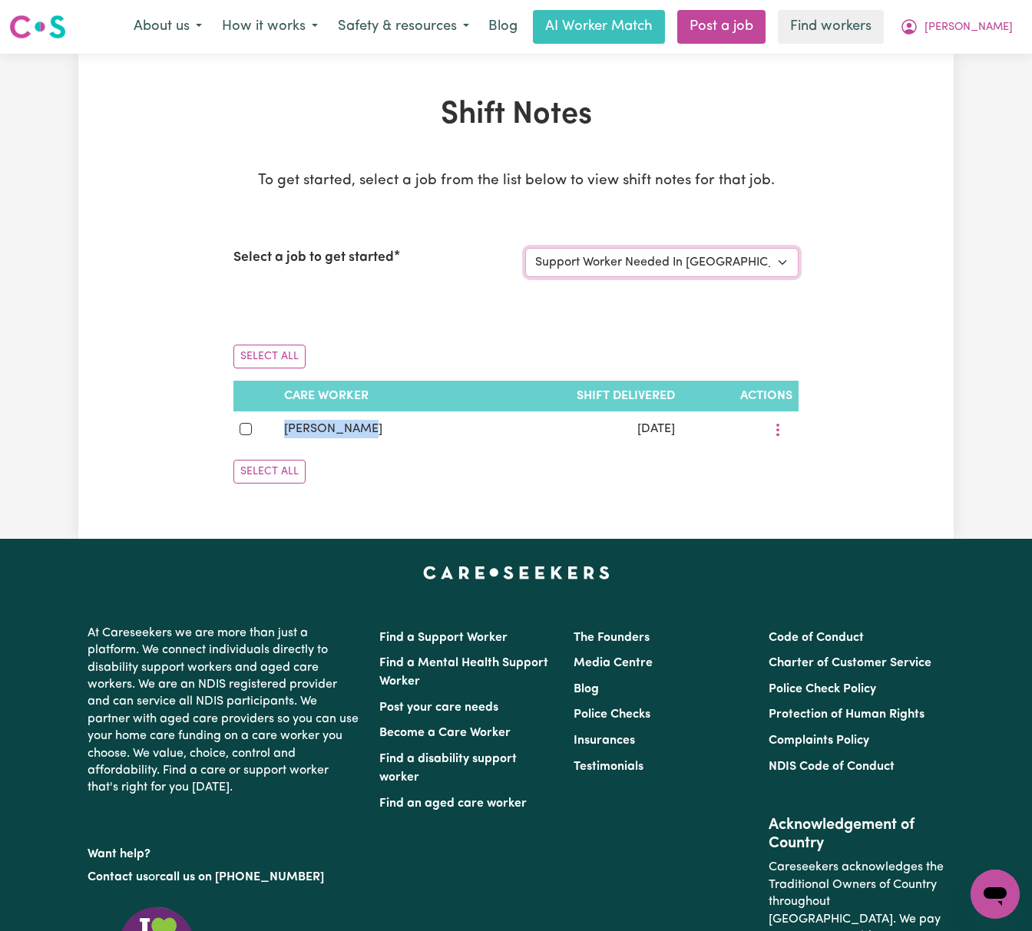
drag, startPoint x: 774, startPoint y: 259, endPoint x: 778, endPoint y: 275, distance: 16.4
click at [775, 259] on select "Select a job to view shift notes related to it... Support Worker Needed In McGr…" at bounding box center [661, 262] width 273 height 29
select select "15070"
click at [525, 248] on select "Select a job to view shift notes related to it... Support Worker Needed In McGr…" at bounding box center [661, 262] width 273 height 29
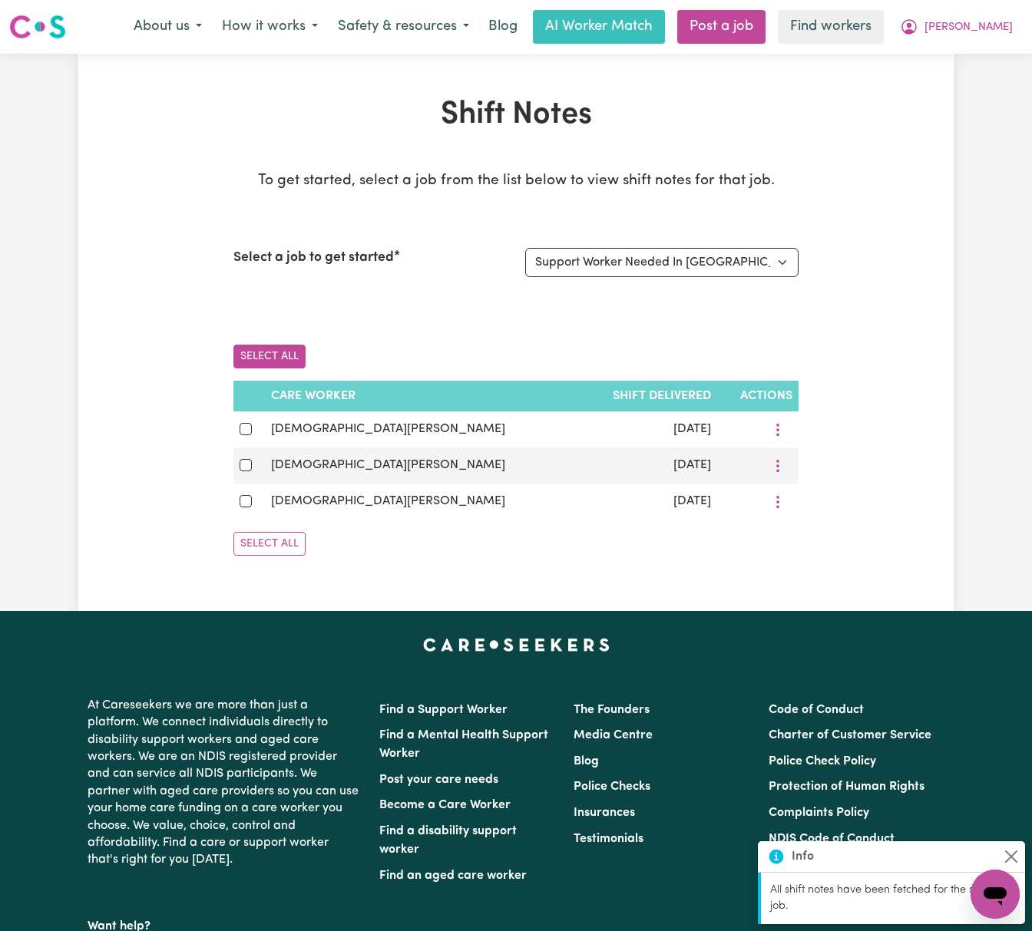
click at [267, 361] on button "Select All" at bounding box center [269, 357] width 72 height 24
checkbox input "true"
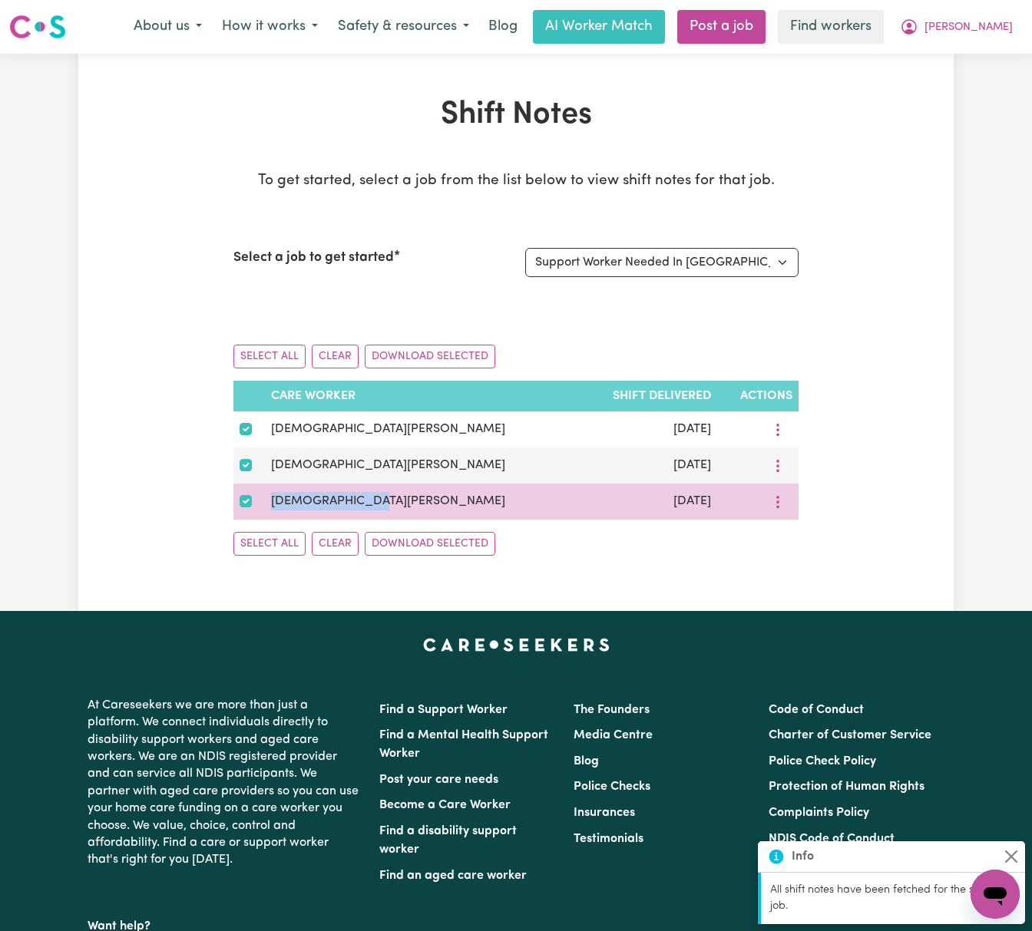
drag, startPoint x: 359, startPoint y: 510, endPoint x: 276, endPoint y: 516, distance: 83.1
click at [272, 513] on tr "Muhammad Usama Sep 11, 2025" at bounding box center [515, 502] width 565 height 36
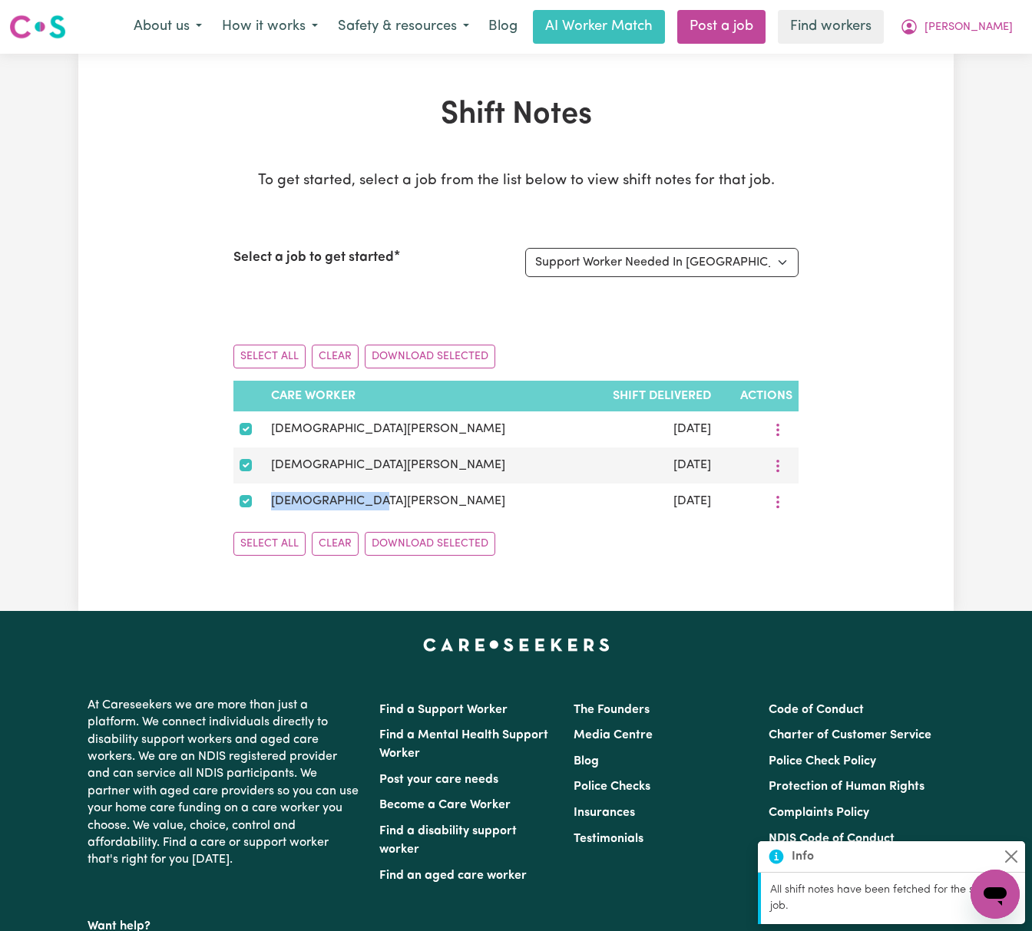
copy tr "Muhammad Usama"
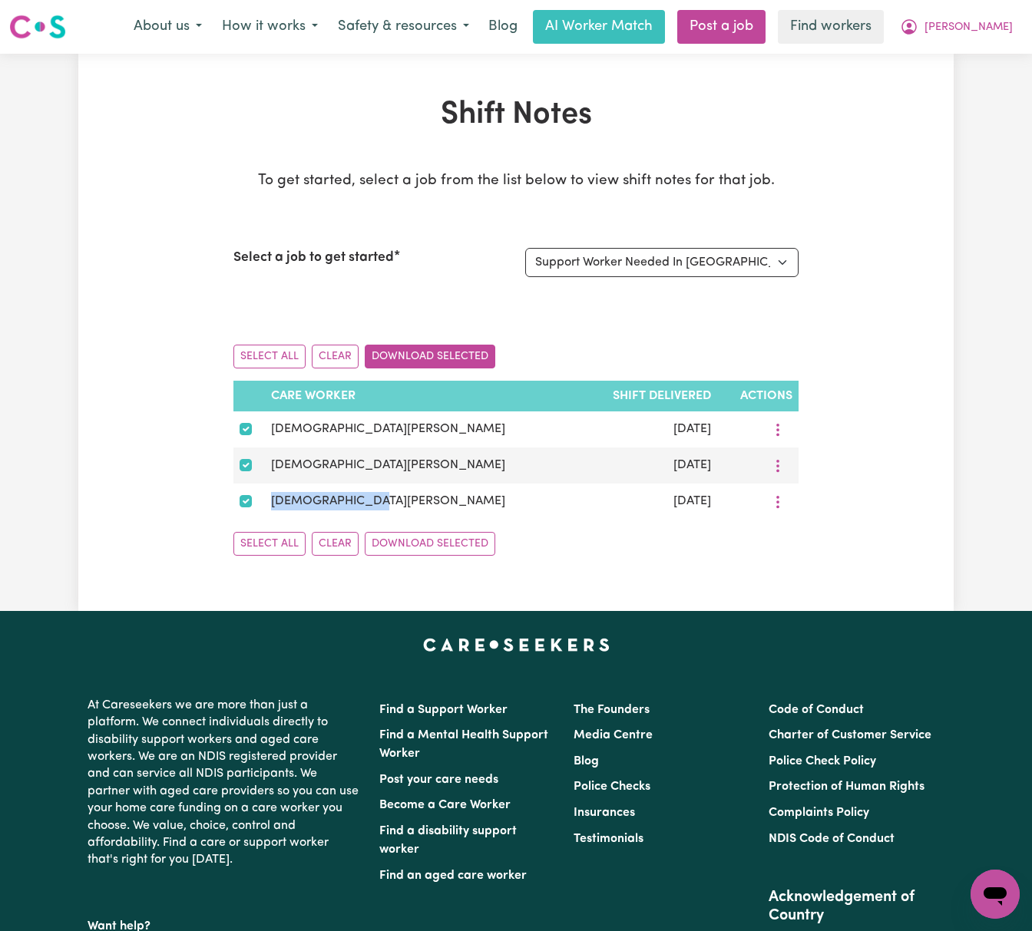
click at [484, 358] on button "Download Selected" at bounding box center [430, 357] width 130 height 24
click at [784, 264] on select "Select a job to view shift notes related to it... Support Worker Needed In McGr…" at bounding box center [661, 262] width 273 height 29
select select "14947"
click at [525, 248] on select "Select a job to view shift notes related to it... Support Worker Needed In McGr…" at bounding box center [661, 262] width 273 height 29
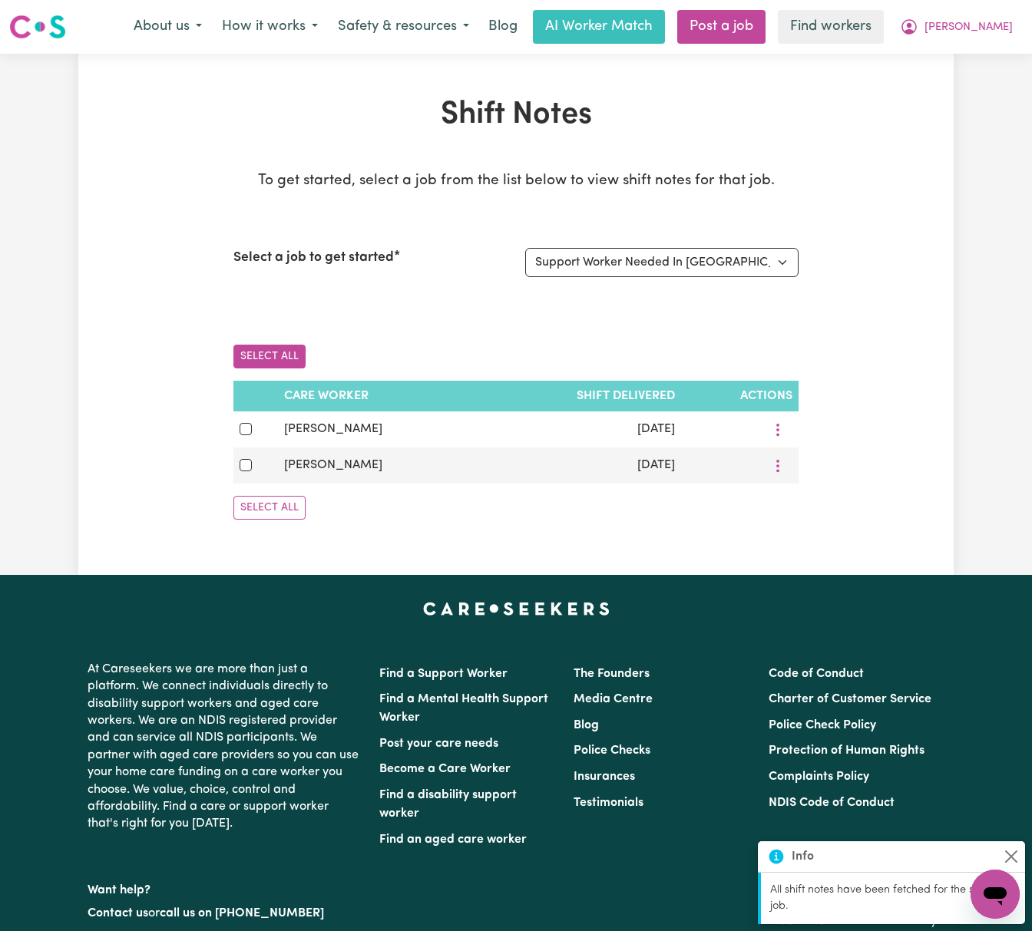
click at [270, 367] on button "Select All" at bounding box center [269, 357] width 72 height 24
checkbox input "true"
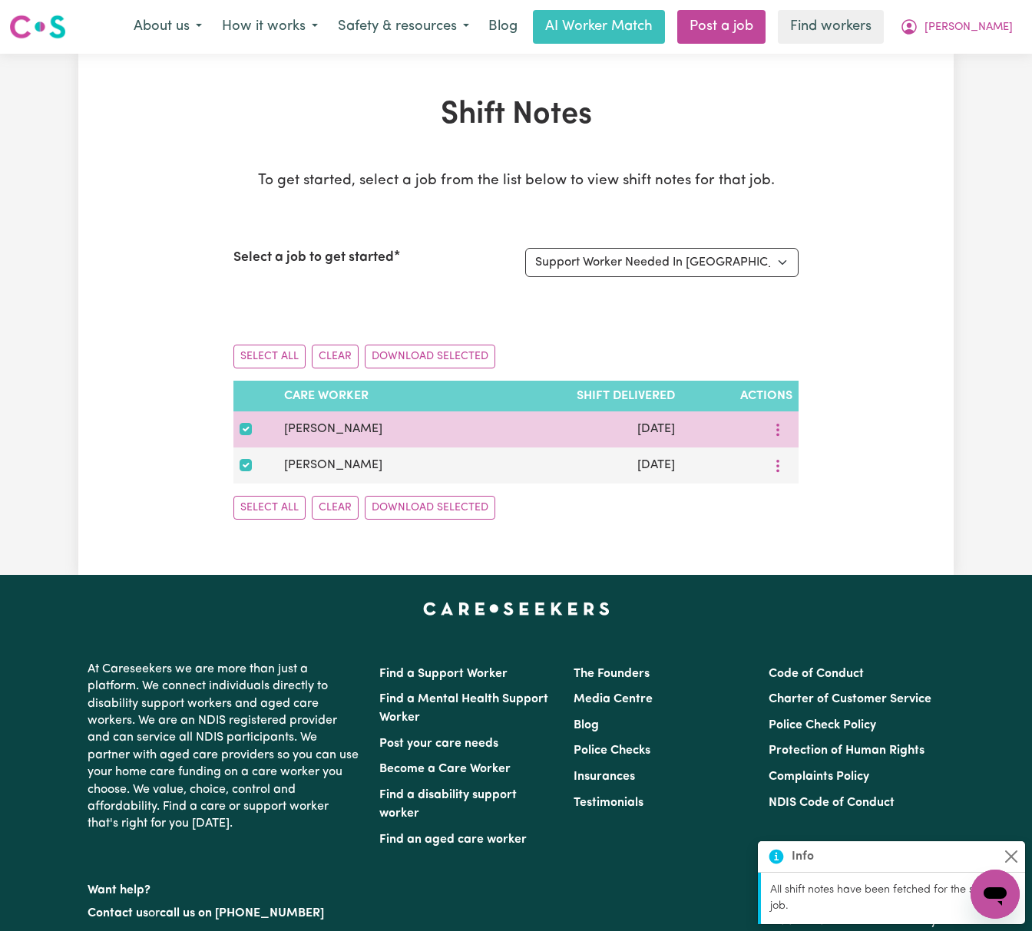
drag, startPoint x: 384, startPoint y: 427, endPoint x: 275, endPoint y: 427, distance: 109.0
click at [275, 427] on tr "Sanjeev Sharma Aug 24, 2025" at bounding box center [515, 429] width 565 height 36
copy tr "Sanjeev Sharma"
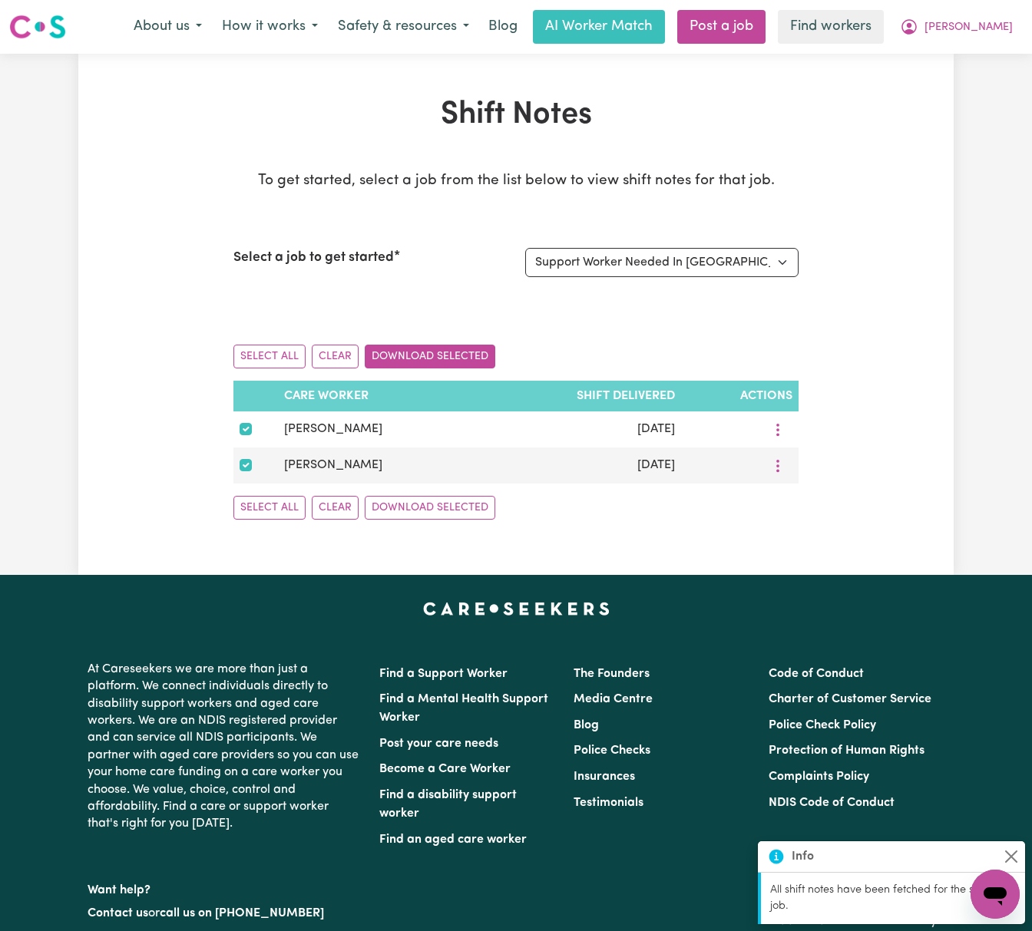
click at [456, 356] on button "Download Selected" at bounding box center [430, 357] width 130 height 24
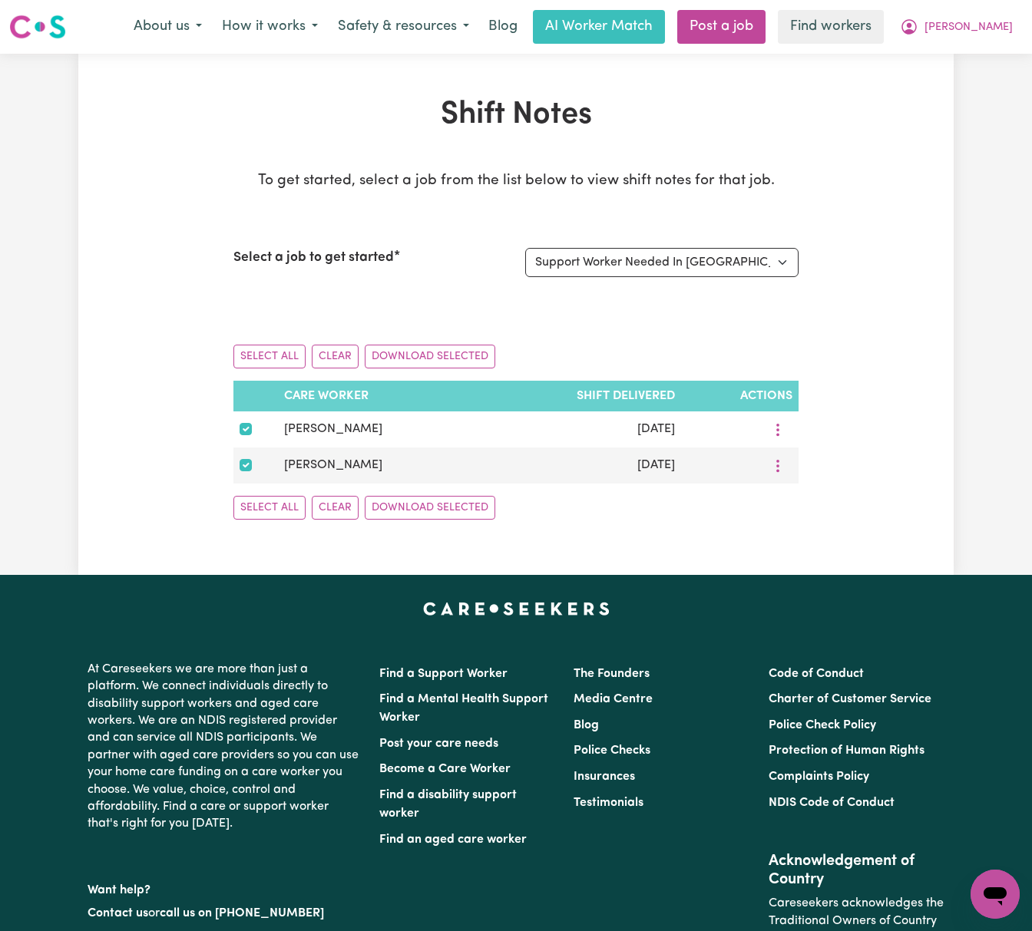
click at [771, 279] on div "Select a job to get started Select a job to view shift notes related to it... S…" at bounding box center [515, 263] width 565 height 66
click at [781, 259] on select "Select a job to view shift notes related to it... Support Worker Needed In McGr…" at bounding box center [661, 262] width 273 height 29
select select "14907"
click at [525, 248] on select "Select a job to view shift notes related to it... Support Worker Needed In McGr…" at bounding box center [661, 262] width 273 height 29
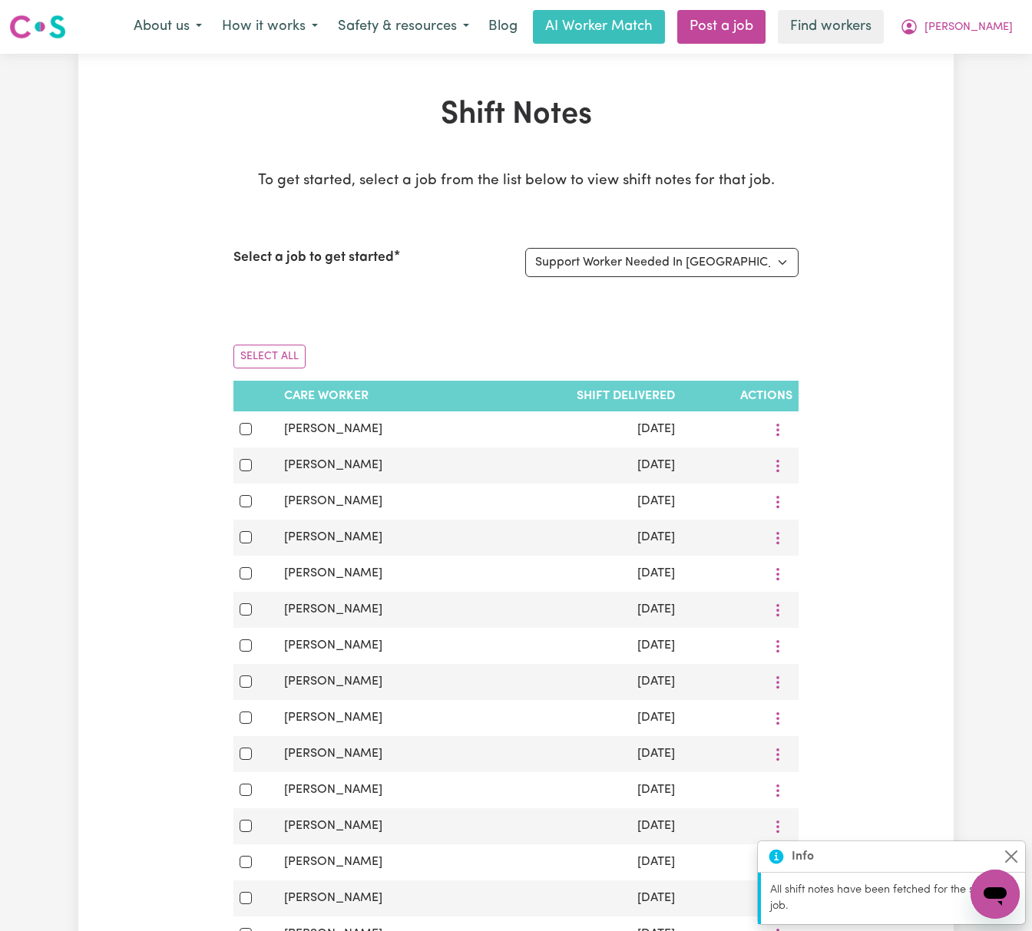
click at [267, 342] on div "Select All" at bounding box center [515, 356] width 565 height 48
click at [279, 354] on button "Select All" at bounding box center [269, 357] width 72 height 24
checkbox input "true"
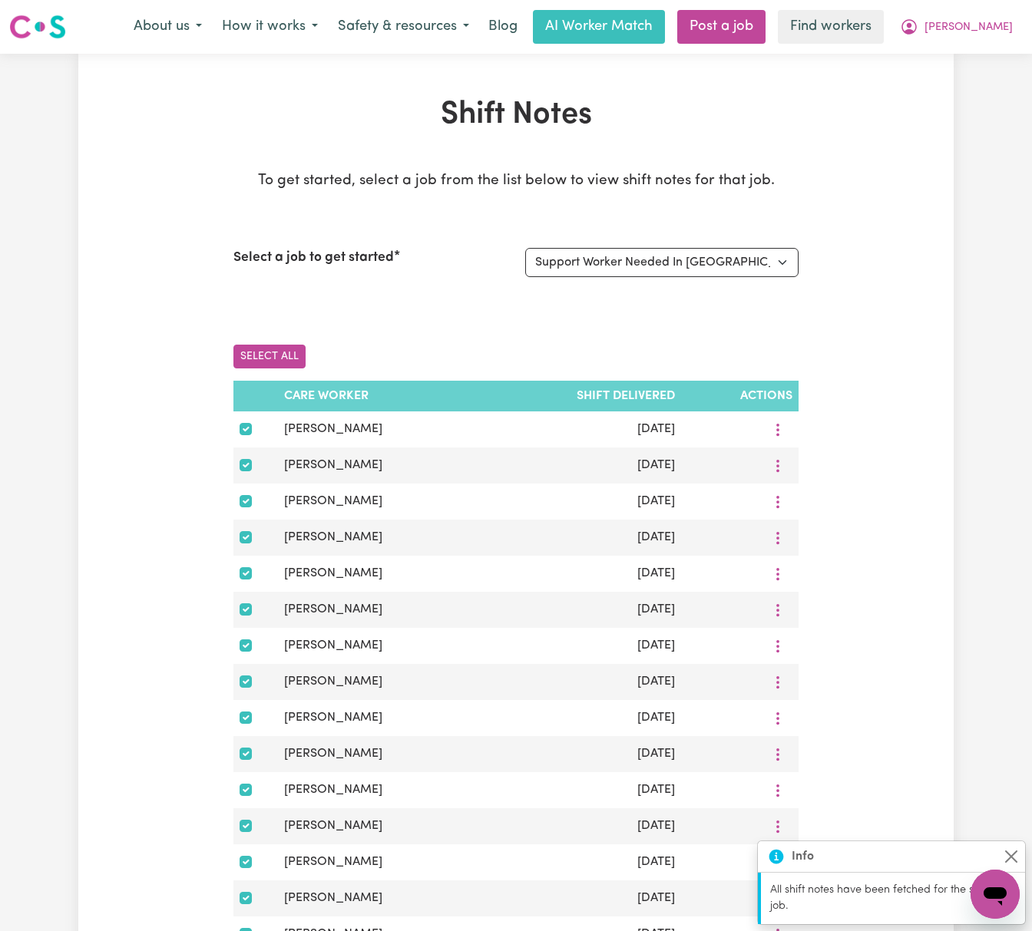
checkbox input "true"
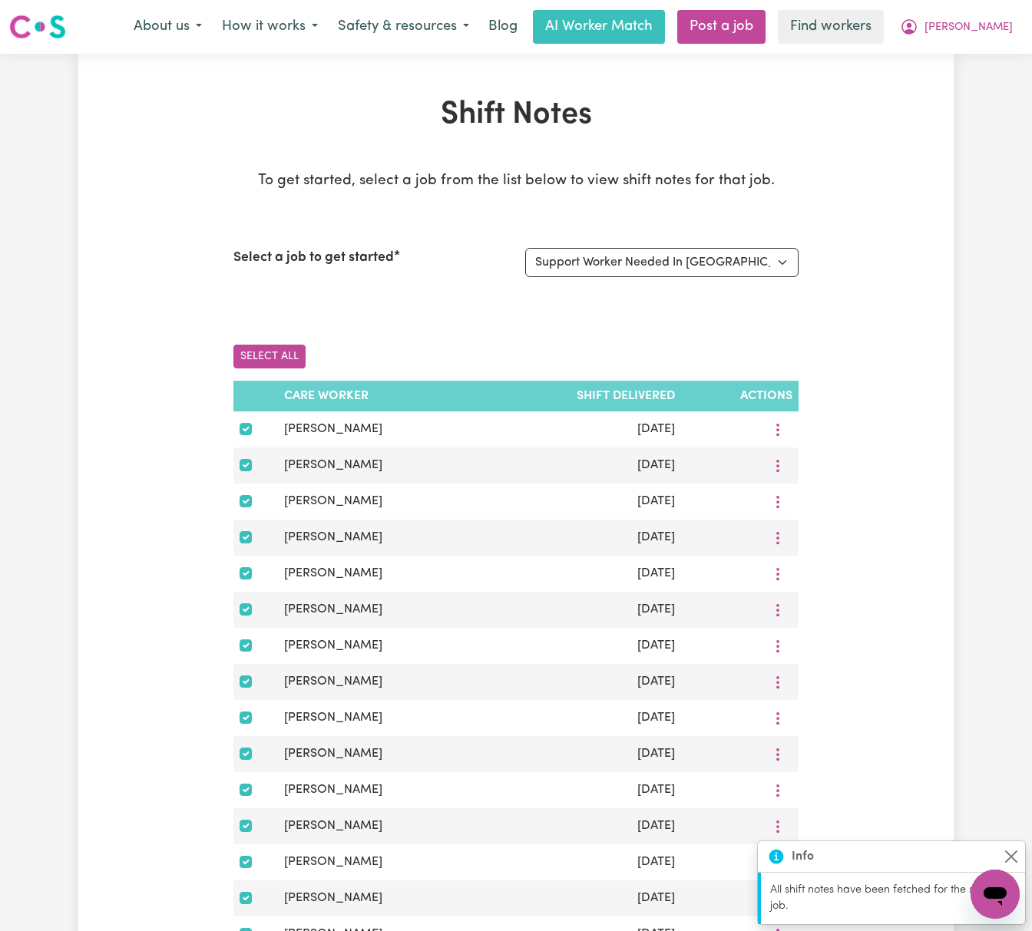
checkbox input "true"
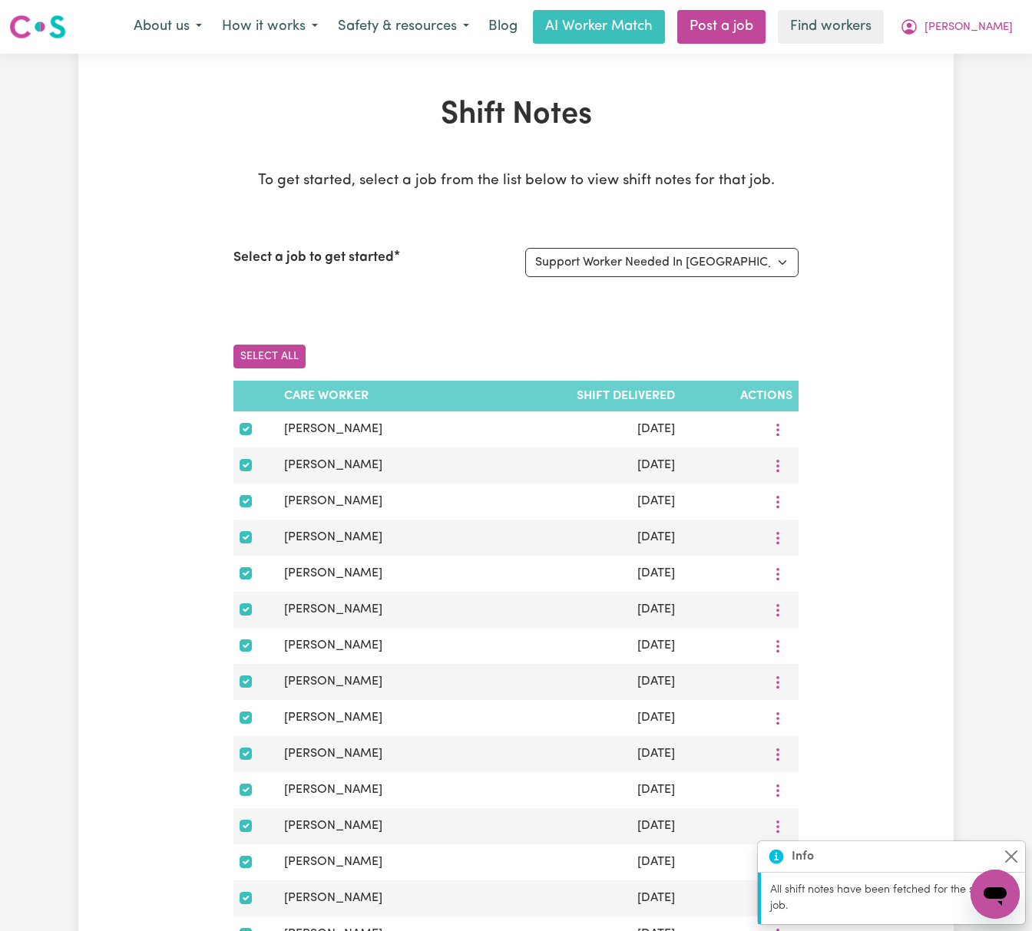
checkbox input "true"
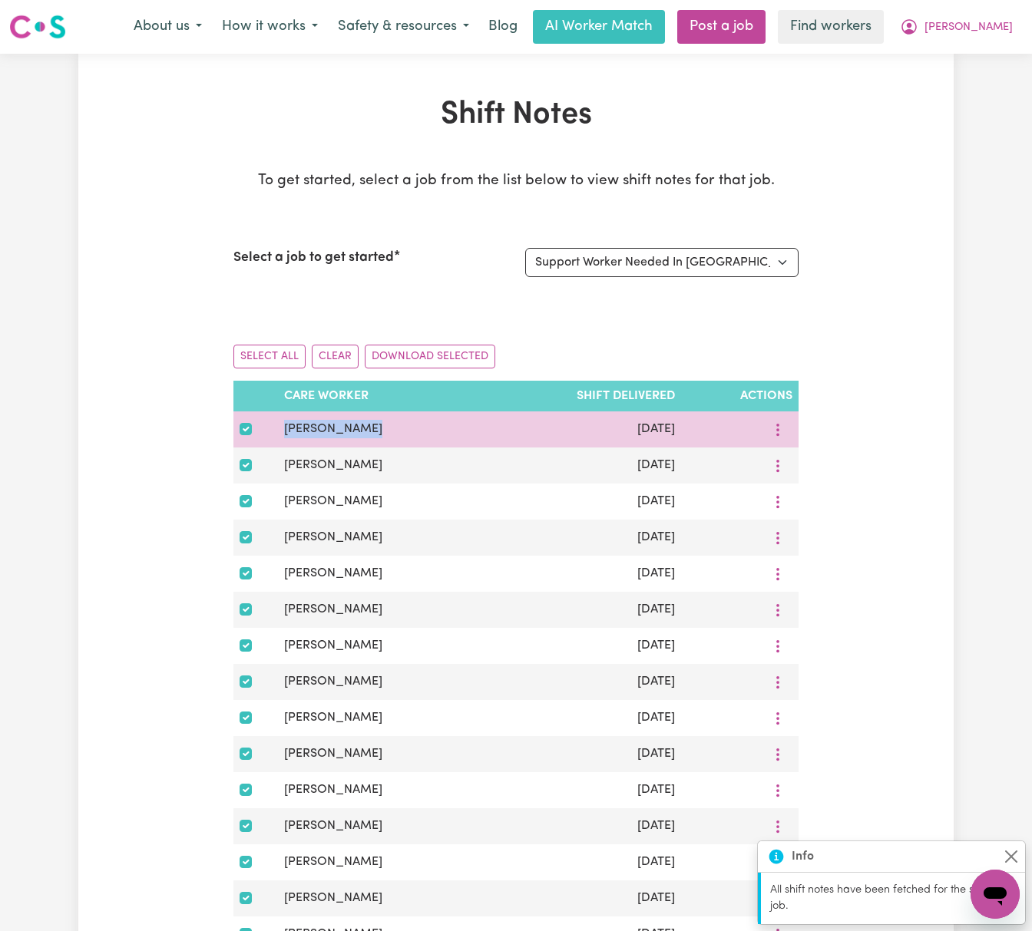
drag, startPoint x: 348, startPoint y: 431, endPoint x: 273, endPoint y: 431, distance: 74.5
click at [273, 431] on tr "Shagun Shagun Sep 12, 2025" at bounding box center [515, 429] width 565 height 36
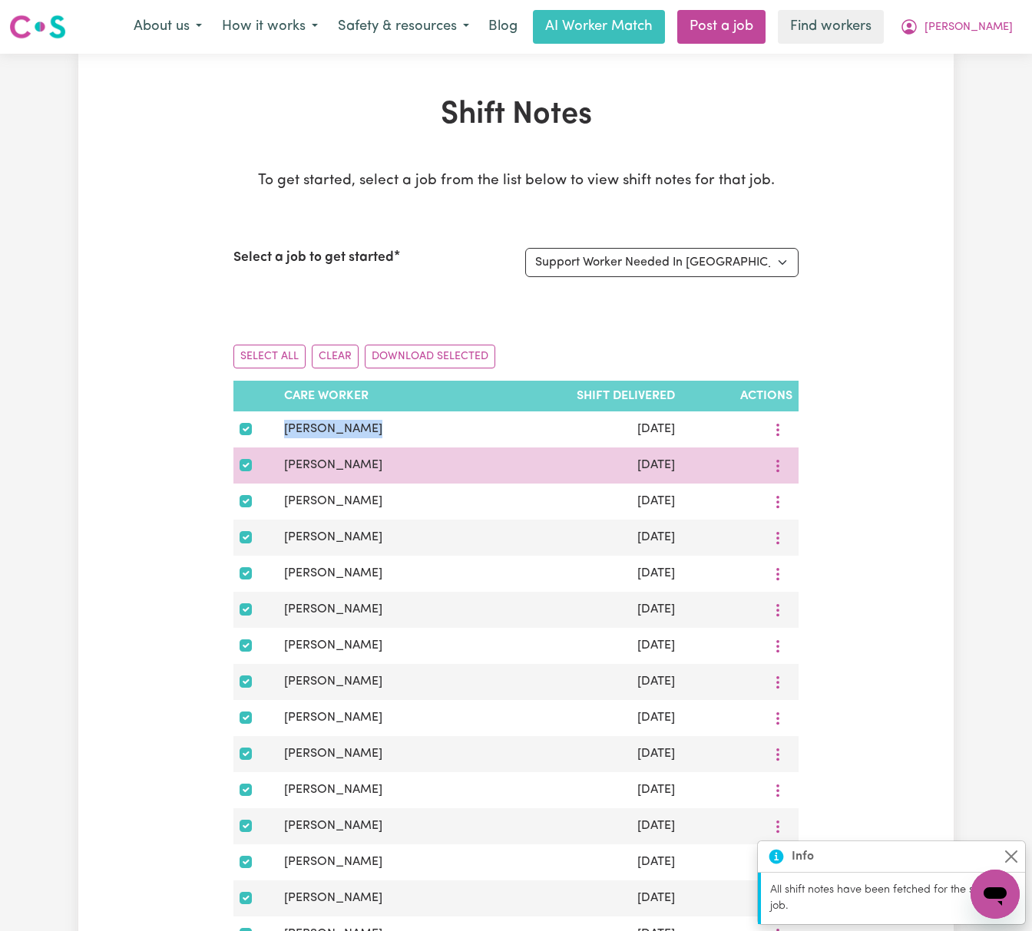
copy tr "Shagun Shagun"
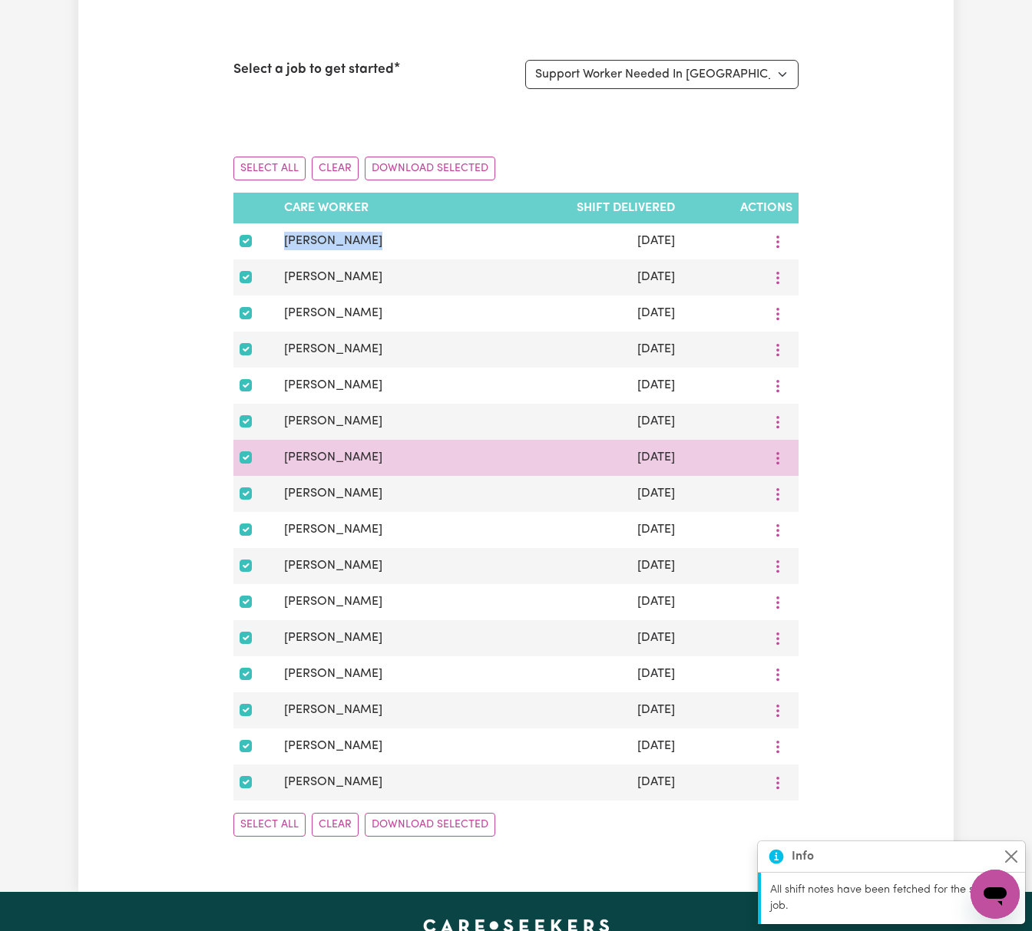
scroll to position [307, 0]
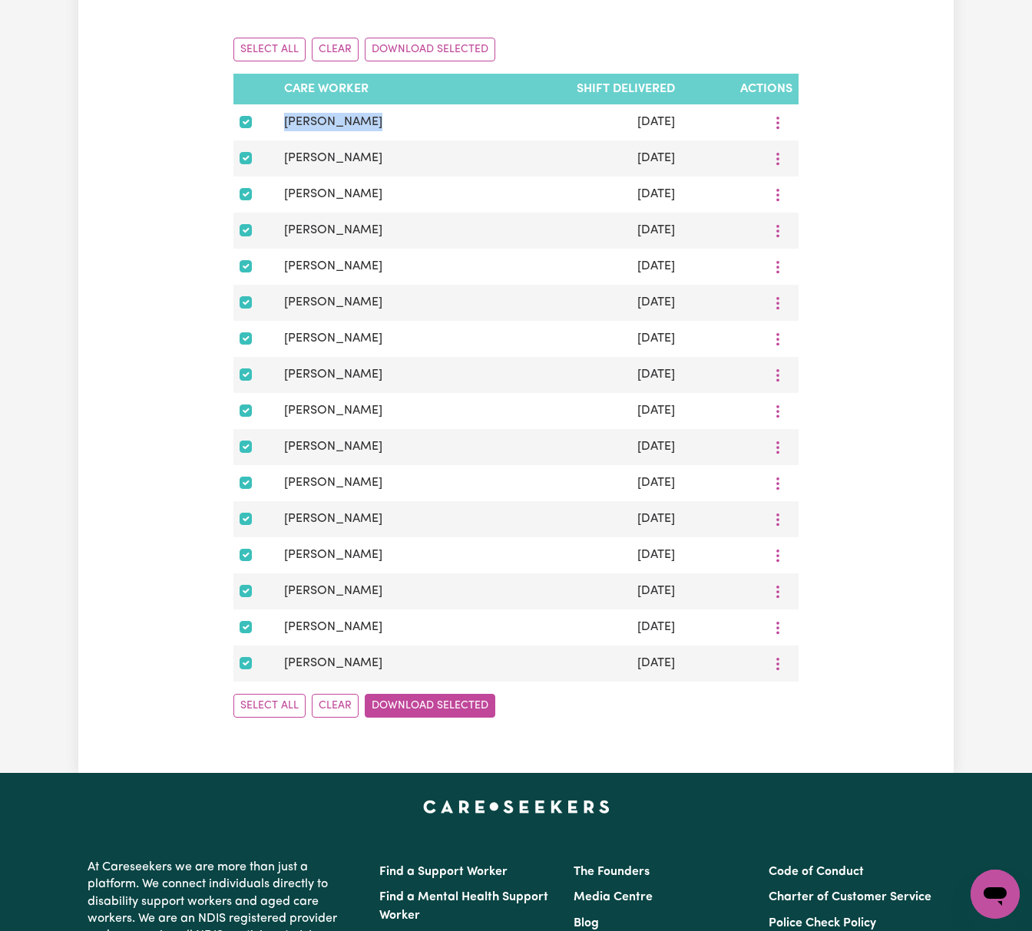
click at [464, 716] on button "Download Selected" at bounding box center [430, 706] width 130 height 24
click at [617, 29] on div "Select All Clear Download Selected" at bounding box center [515, 49] width 565 height 48
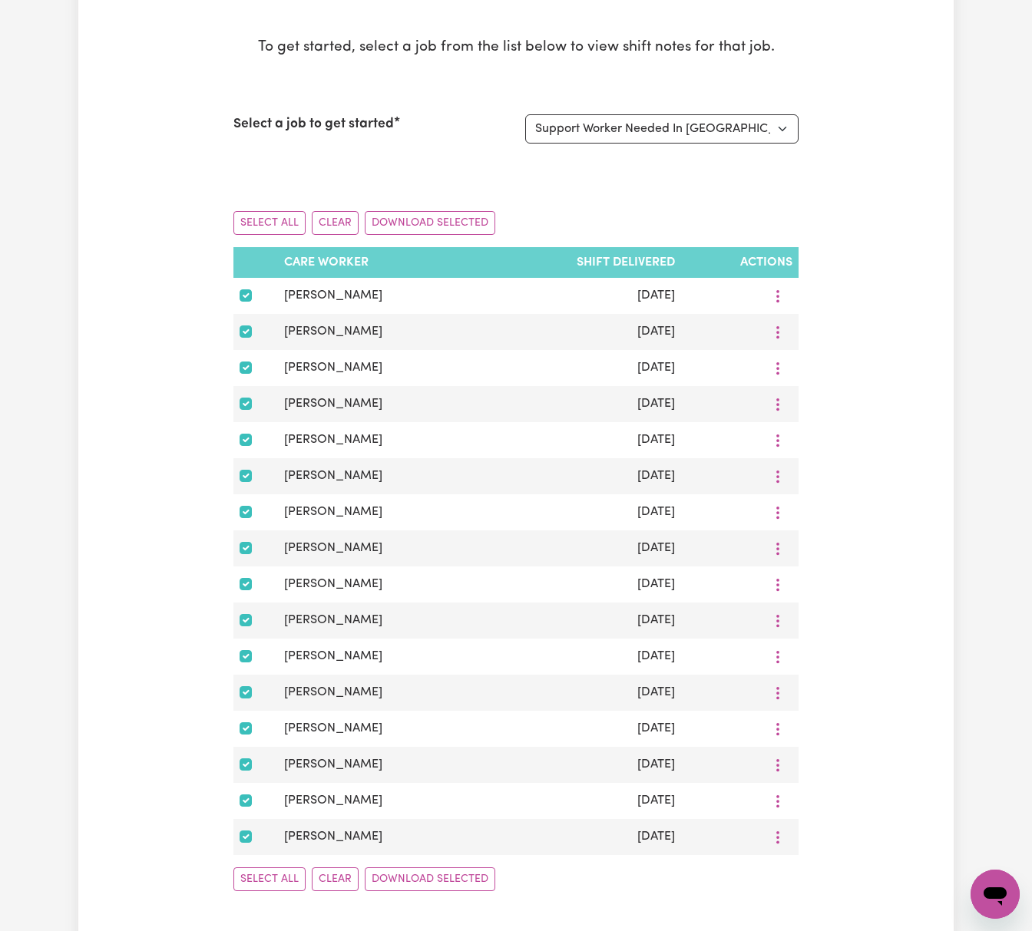
scroll to position [102, 0]
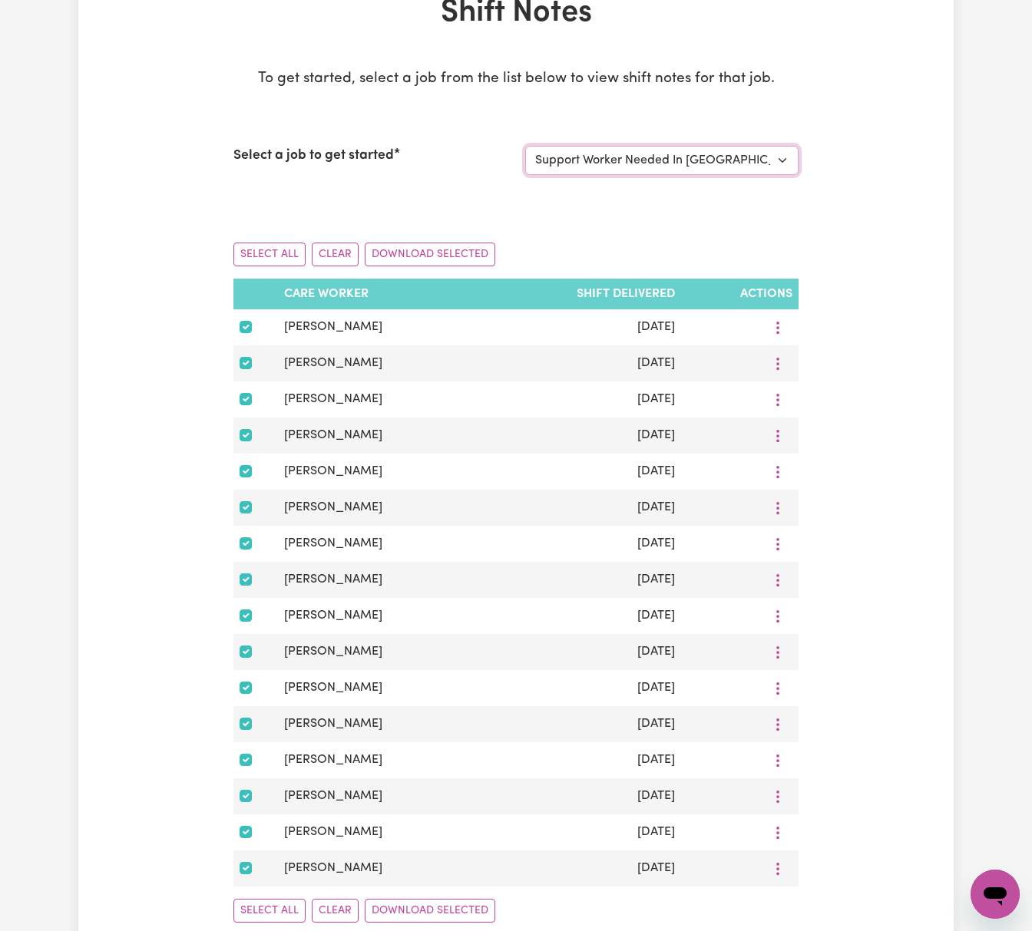
click at [784, 163] on select "Select a job to view shift notes related to it... Support Worker Needed In McGr…" at bounding box center [661, 160] width 273 height 29
select select "14879"
click at [525, 146] on select "Select a job to view shift notes related to it... Support Worker Needed In McGr…" at bounding box center [661, 160] width 273 height 29
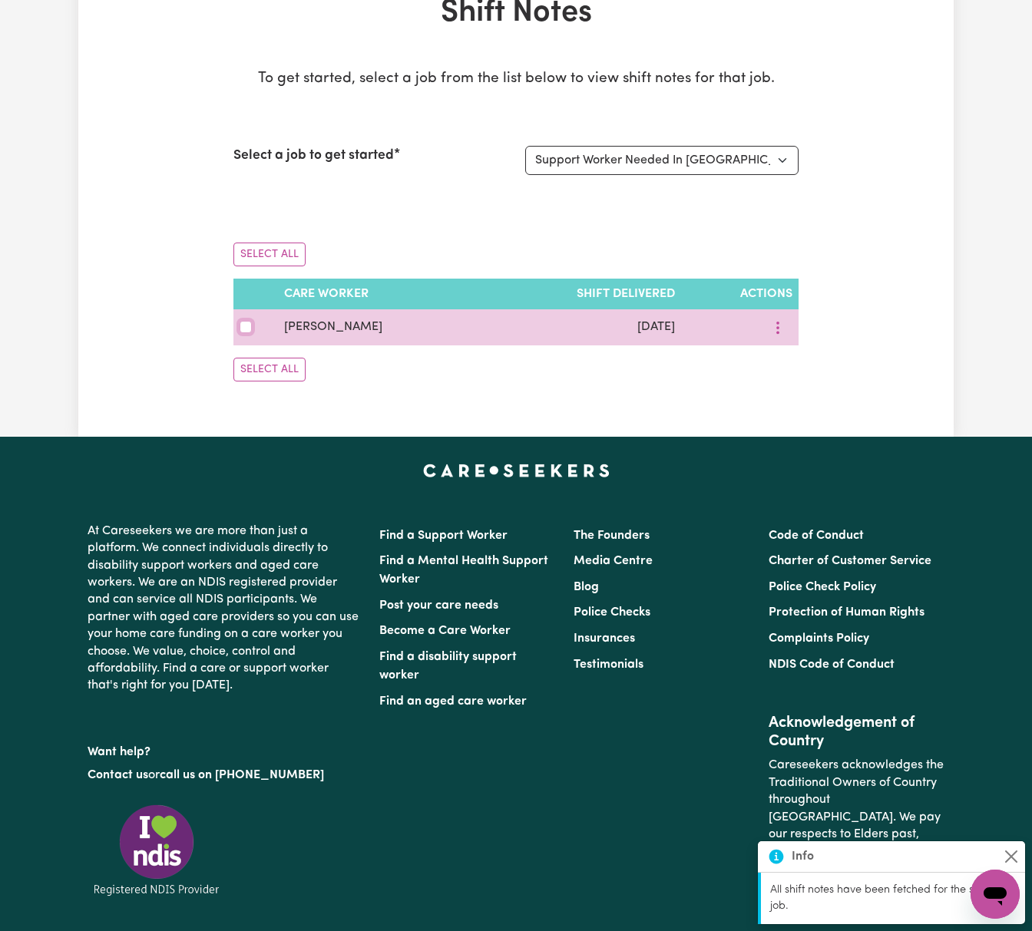
click at [246, 329] on input "checkbox" at bounding box center [245, 327] width 12 height 12
checkbox input "true"
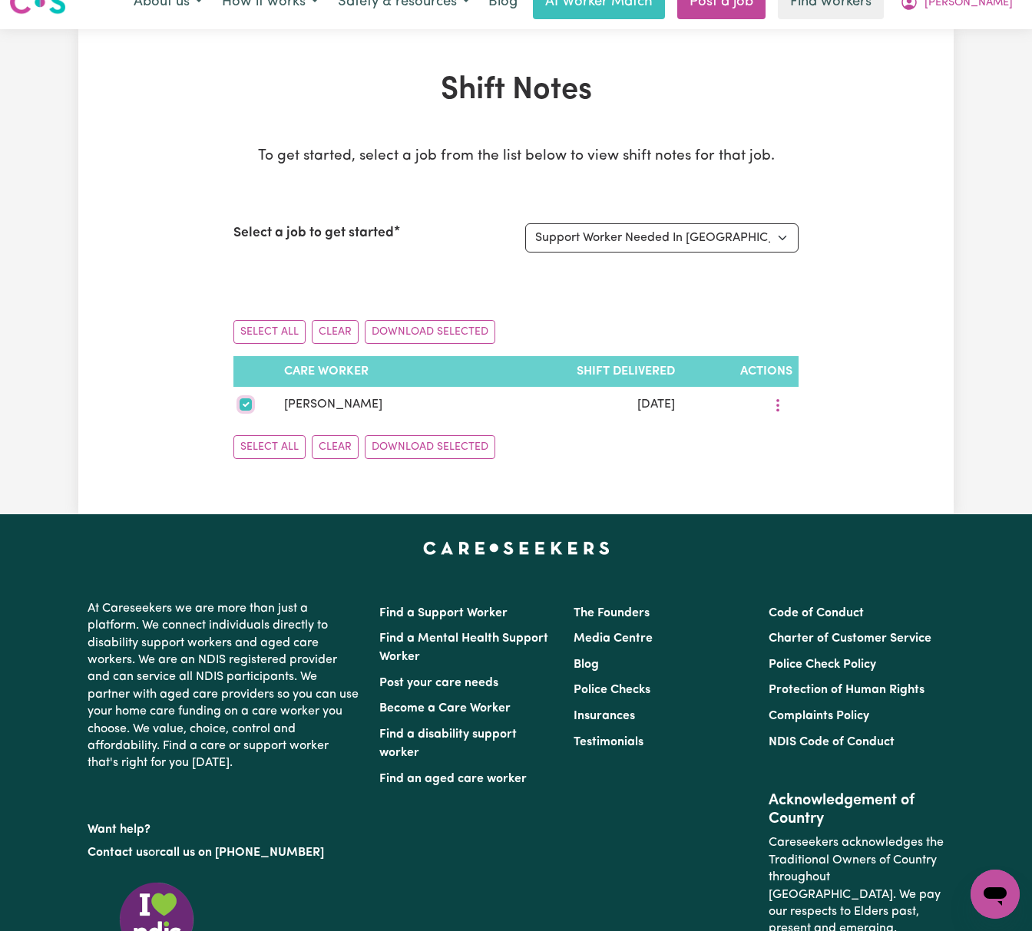
scroll to position [0, 0]
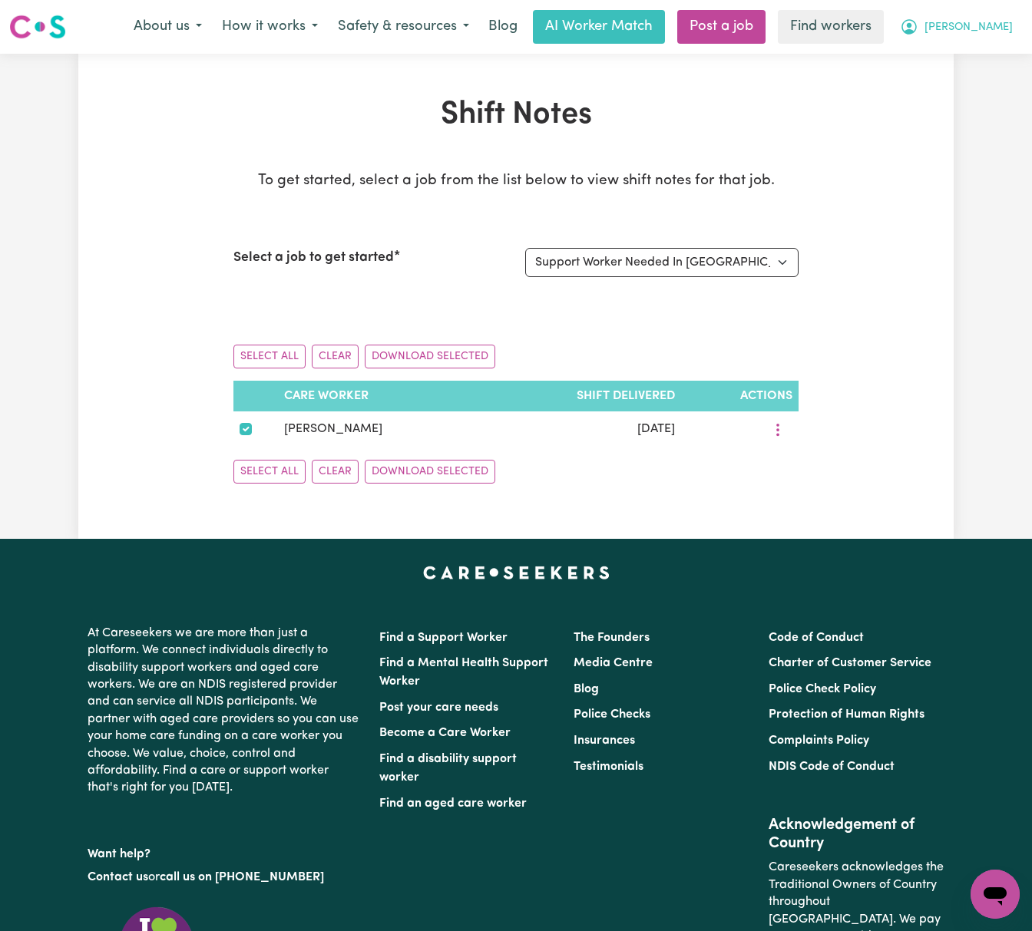
click at [984, 31] on span "Robert" at bounding box center [968, 27] width 88 height 17
click at [981, 83] on link "Logout" at bounding box center [960, 88] width 121 height 29
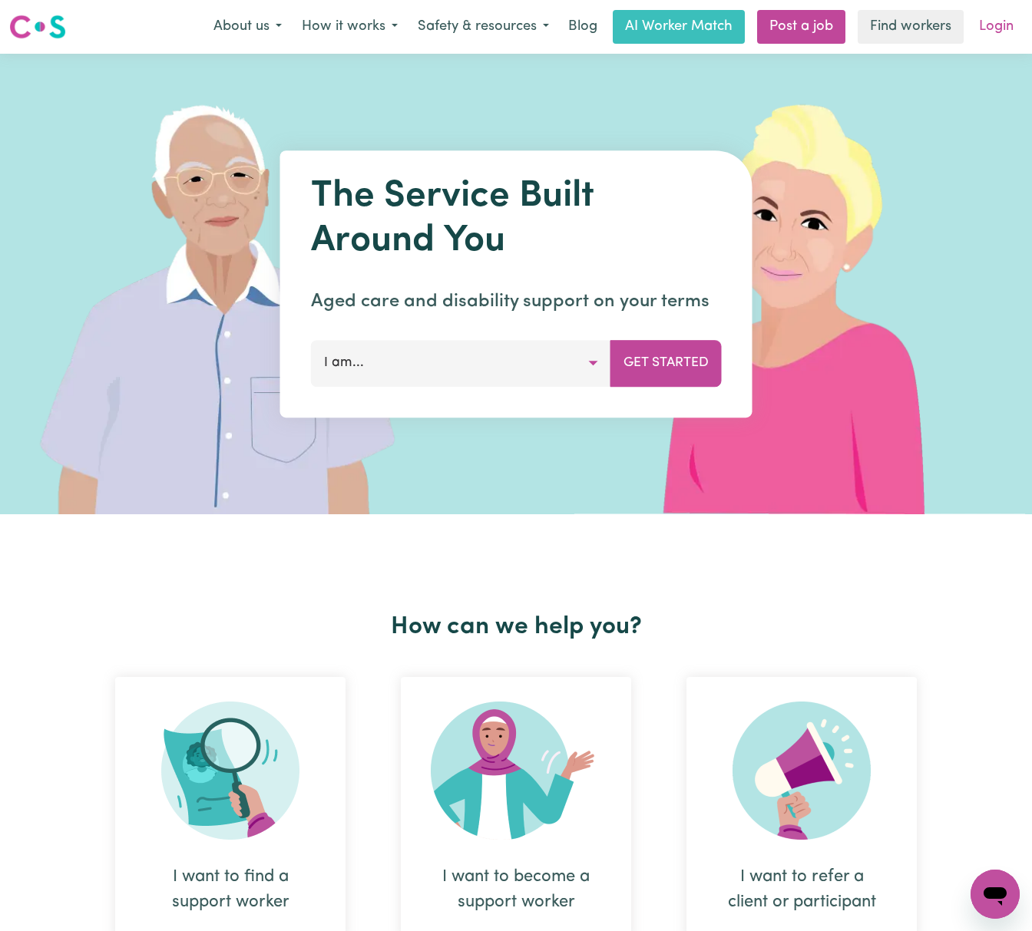
click at [996, 28] on link "Login" at bounding box center [995, 27] width 53 height 34
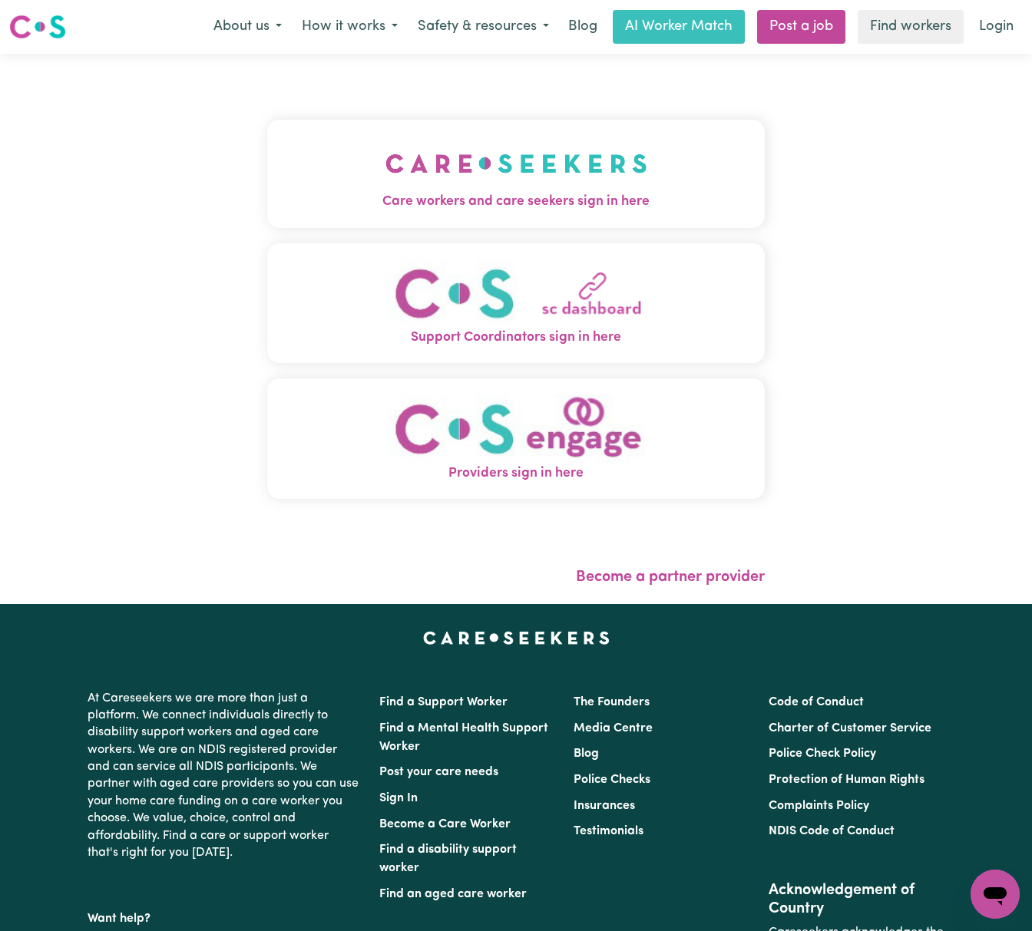
click at [507, 143] on img "Care workers and care seekers sign in here" at bounding box center [516, 163] width 262 height 57
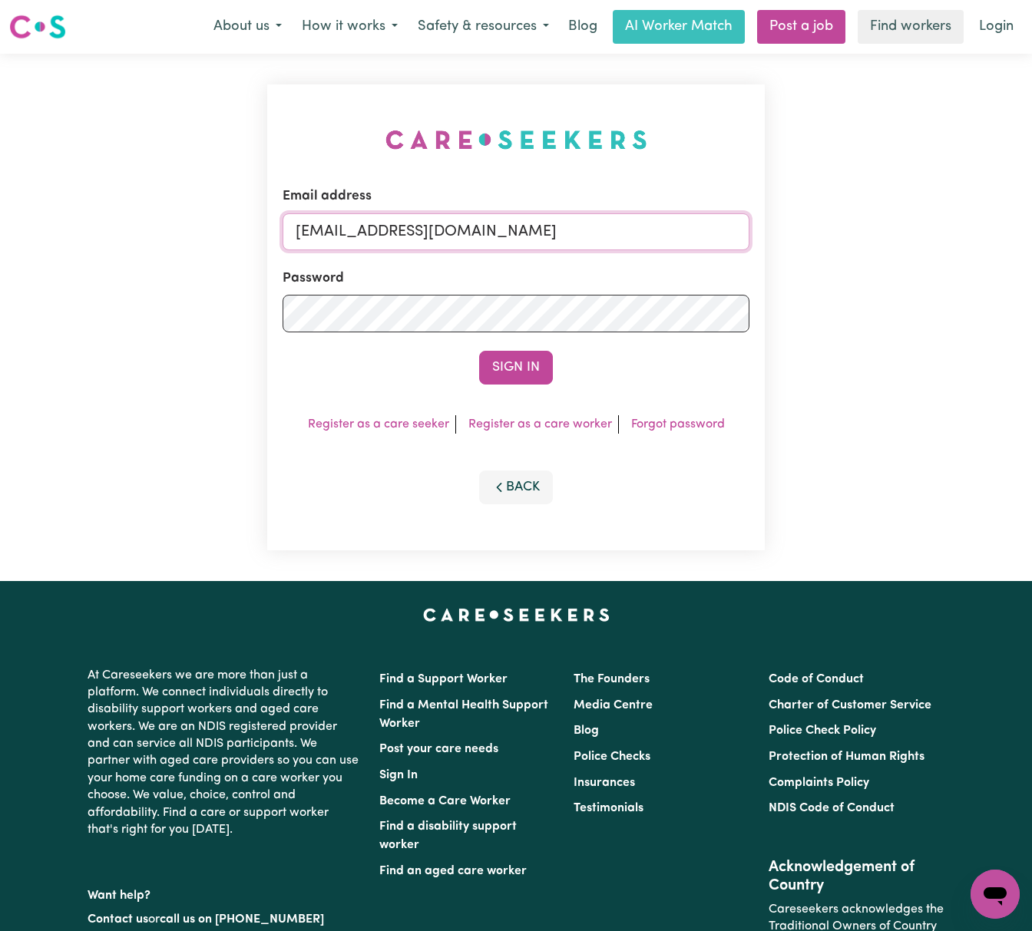
drag, startPoint x: 378, startPoint y: 226, endPoint x: 692, endPoint y: 228, distance: 313.9
click at [692, 228] on input "superuser~BrianButlerLW@careseekers.com.au" at bounding box center [515, 231] width 467 height 37
paste input "NatashaPIC"
type input "superuser~NatashaPIC@careseekers.com.au"
click at [479, 351] on button "Sign In" at bounding box center [516, 368] width 74 height 34
